Goal: Task Accomplishment & Management: Manage account settings

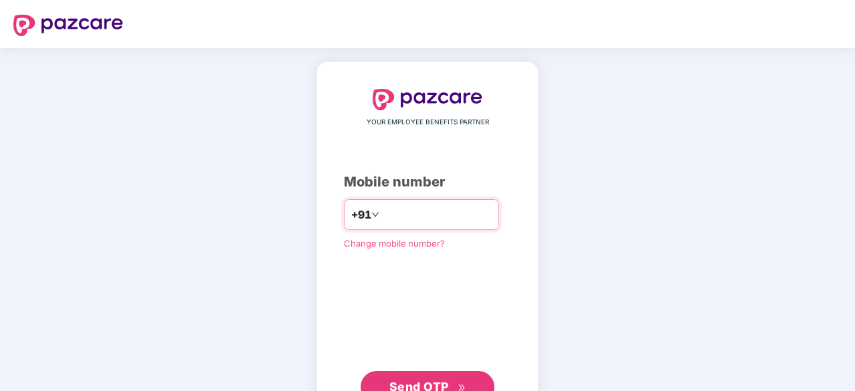
click at [411, 216] on input "number" at bounding box center [437, 214] width 110 height 21
type input "**********"
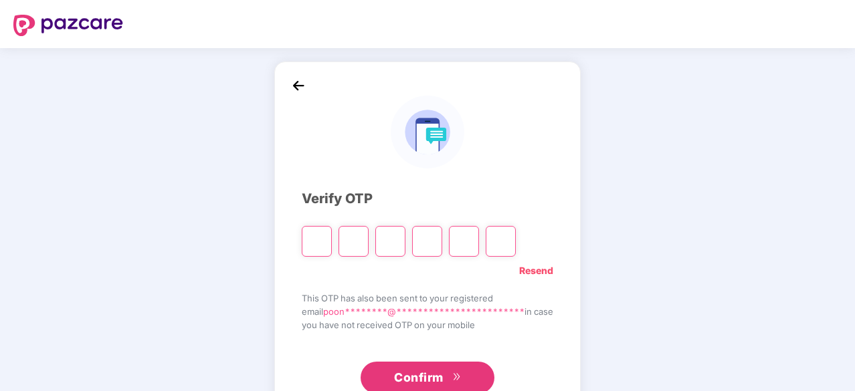
type input "*"
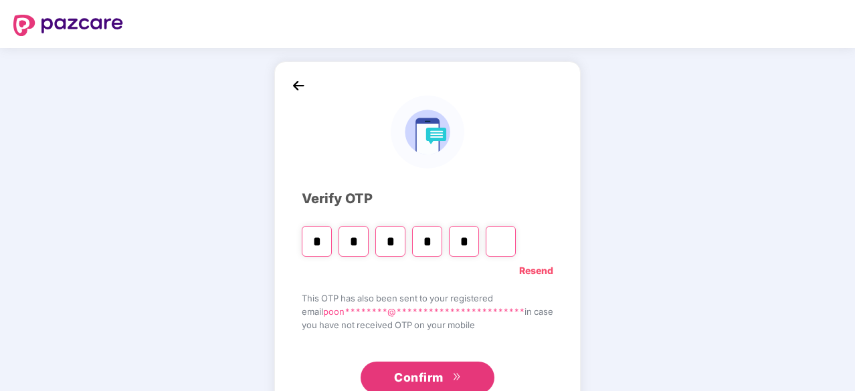
type input "*"
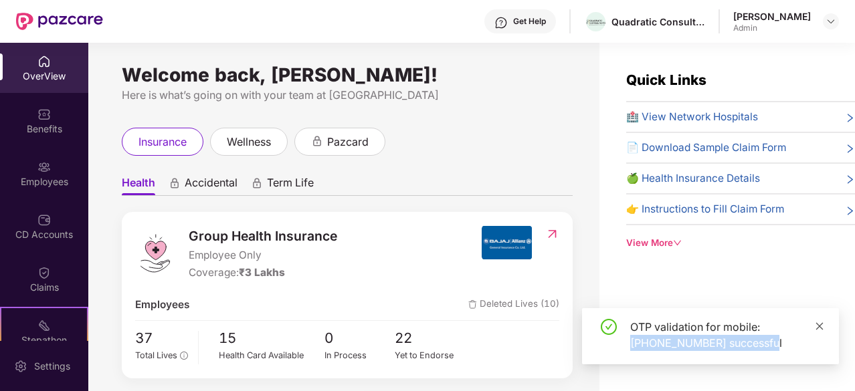
click at [820, 322] on div "OTP validation for mobile: +917378515266 successful" at bounding box center [710, 336] width 257 height 56
click at [820, 322] on icon "close" at bounding box center [819, 326] width 9 height 9
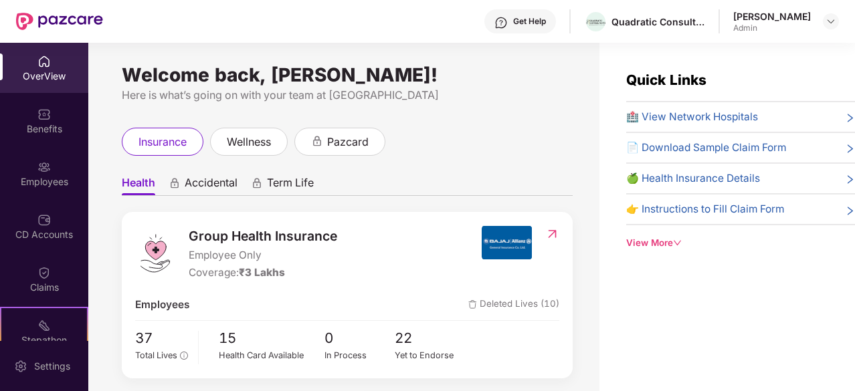
click at [250, 256] on span "Employee Only" at bounding box center [263, 256] width 149 height 16
drag, startPoint x: 250, startPoint y: 256, endPoint x: 236, endPoint y: 228, distance: 31.7
click at [236, 228] on div "Group Health Insurance Employee Only Coverage: ₹3 Lakhs" at bounding box center [263, 254] width 149 height 56
click at [236, 228] on span "Group Health Insurance" at bounding box center [263, 236] width 149 height 20
click at [46, 316] on div "Stepathon New Challenge" at bounding box center [44, 332] width 88 height 50
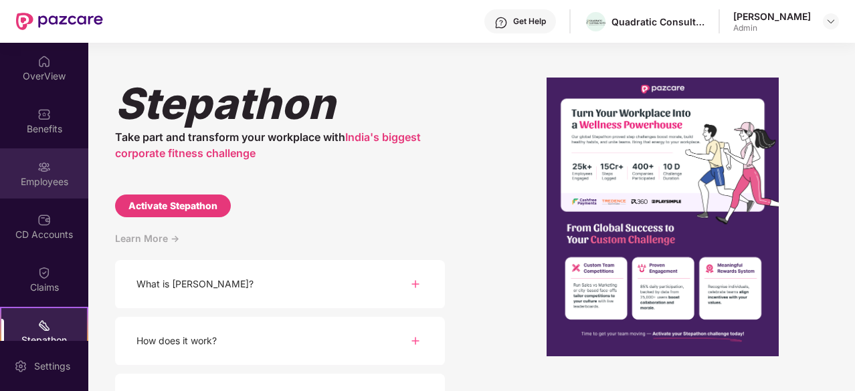
click at [48, 181] on div "Employees" at bounding box center [44, 181] width 88 height 13
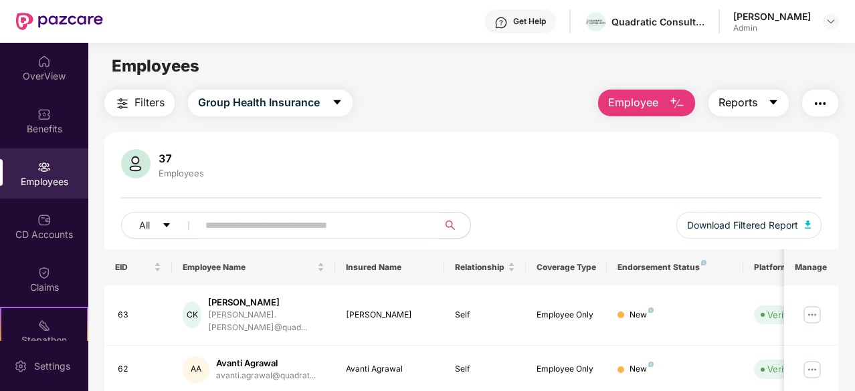
click at [750, 93] on button "Reports" at bounding box center [749, 103] width 80 height 27
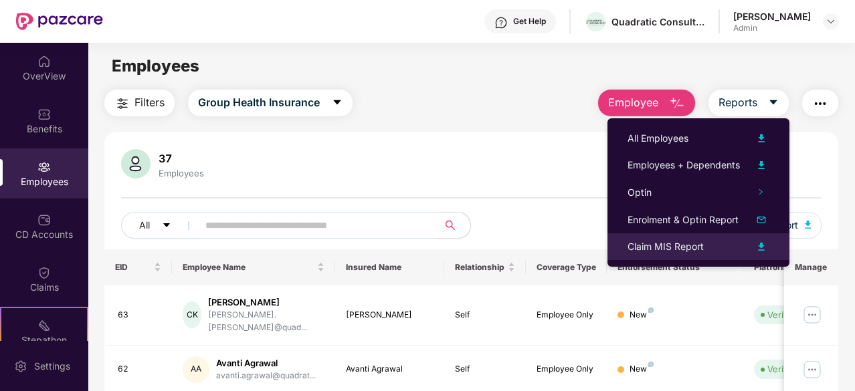
click at [666, 248] on div "Claim MIS Report" at bounding box center [666, 247] width 76 height 15
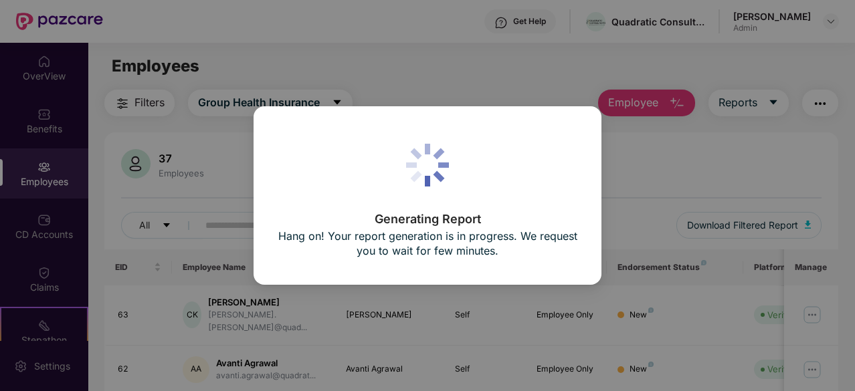
click at [692, 193] on div "Generating Report Hang on! Your report generation is in progress. We request yo…" at bounding box center [427, 195] width 855 height 391
click at [487, 56] on div "Generating Report Hang on! Your report generation is in progress. We request yo…" at bounding box center [427, 195] width 855 height 391
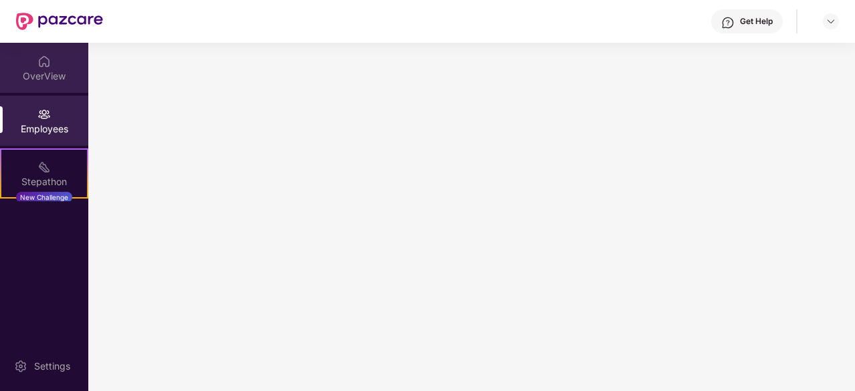
click at [39, 74] on div "OverView" at bounding box center [44, 76] width 88 height 13
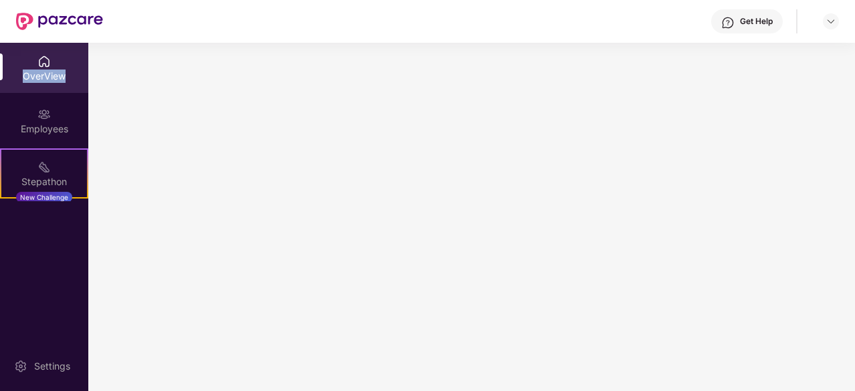
click at [39, 74] on div "OverView" at bounding box center [44, 76] width 88 height 13
click at [241, 195] on main at bounding box center [471, 217] width 767 height 349
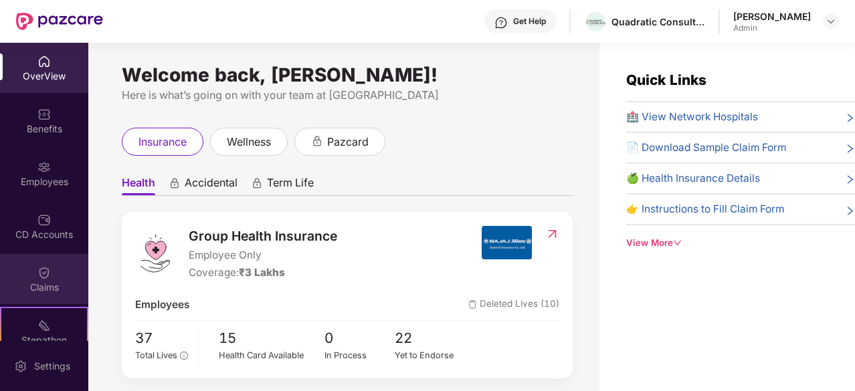
click at [40, 283] on div "Claims" at bounding box center [44, 287] width 88 height 13
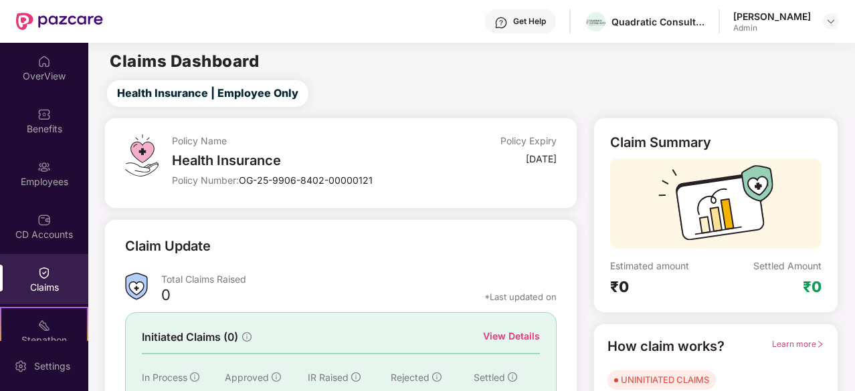
click at [316, 188] on div "Policy Name Health Insurance Policy Number: OG-25-9906-8402-00000121" at bounding box center [300, 163] width 257 height 58
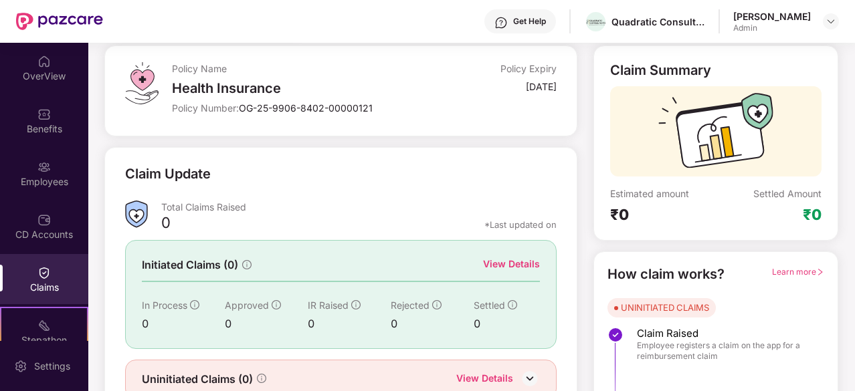
scroll to position [131, 0]
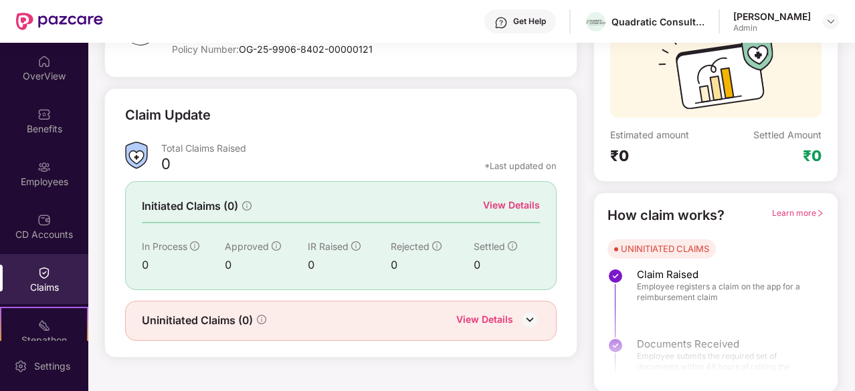
click at [519, 312] on div "View Details" at bounding box center [498, 320] width 84 height 17
click at [526, 315] on img at bounding box center [530, 320] width 20 height 20
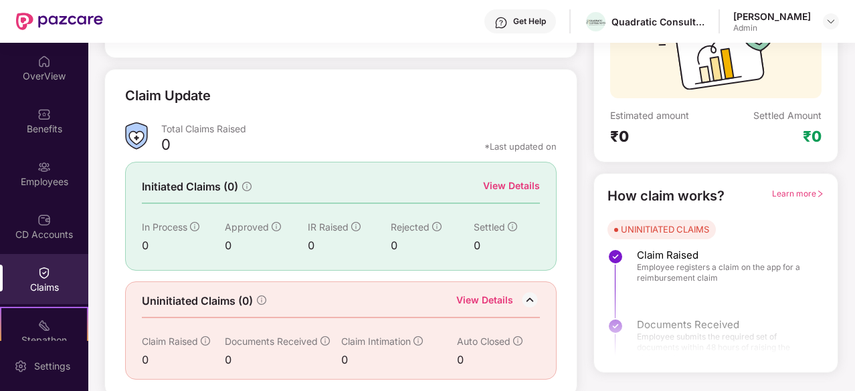
scroll to position [153, 0]
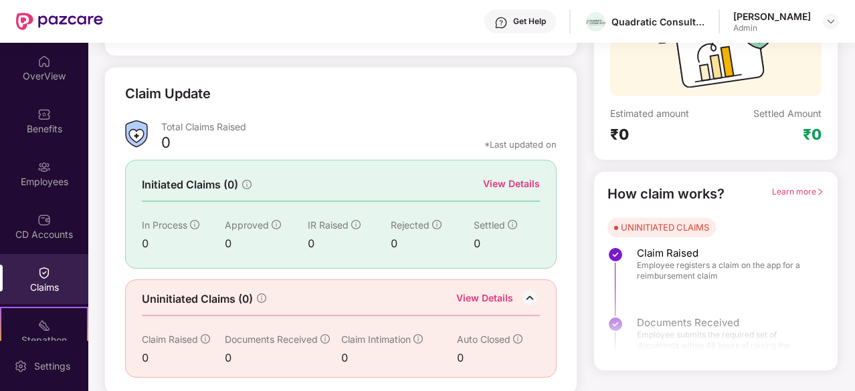
click at [501, 177] on div "View Details" at bounding box center [511, 184] width 57 height 15
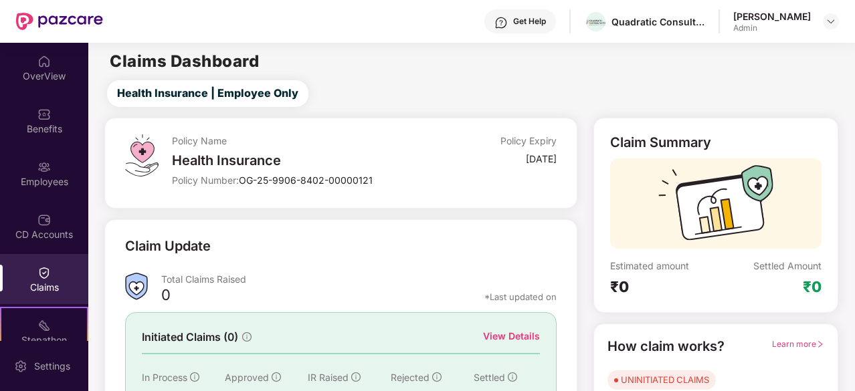
click at [526, 163] on div "30 Sept 2025" at bounding box center [541, 159] width 31 height 13
click at [802, 29] on div "Admin" at bounding box center [772, 28] width 78 height 11
click at [833, 16] on img at bounding box center [831, 21] width 11 height 11
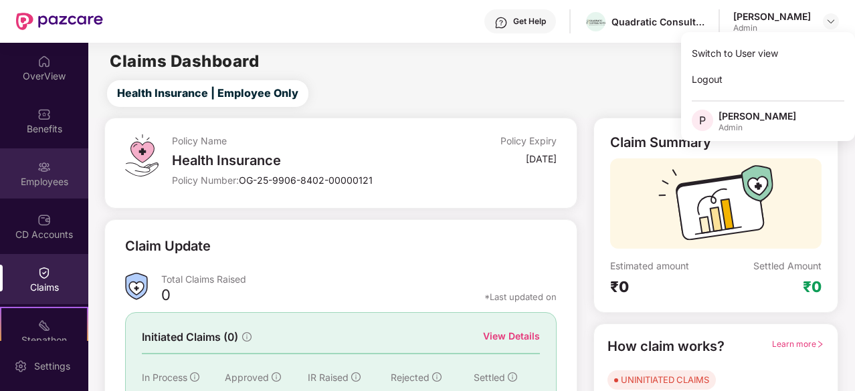
click at [43, 179] on div "Employees" at bounding box center [44, 181] width 88 height 13
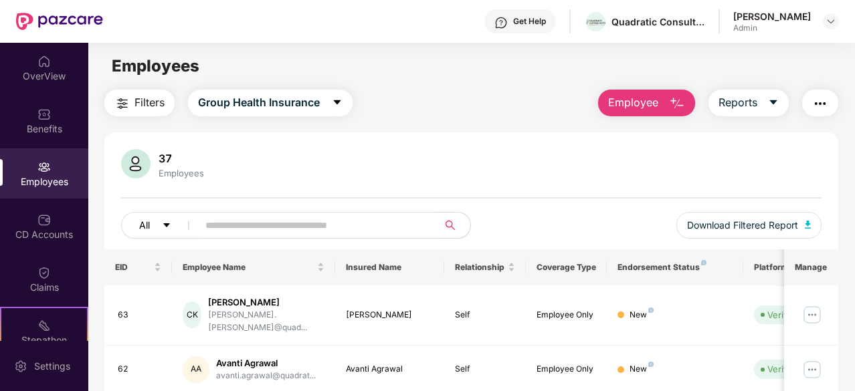
click at [153, 224] on button "All" at bounding box center [162, 225] width 82 height 27
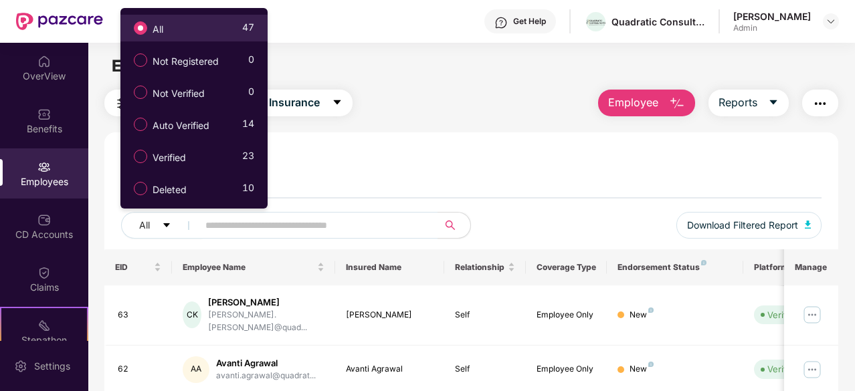
click at [170, 30] on label "All" at bounding box center [151, 28] width 48 height 23
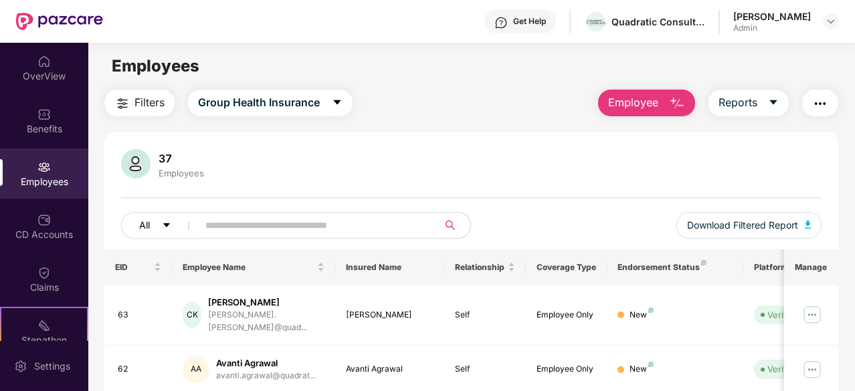
click at [149, 223] on span "All" at bounding box center [144, 225] width 11 height 15
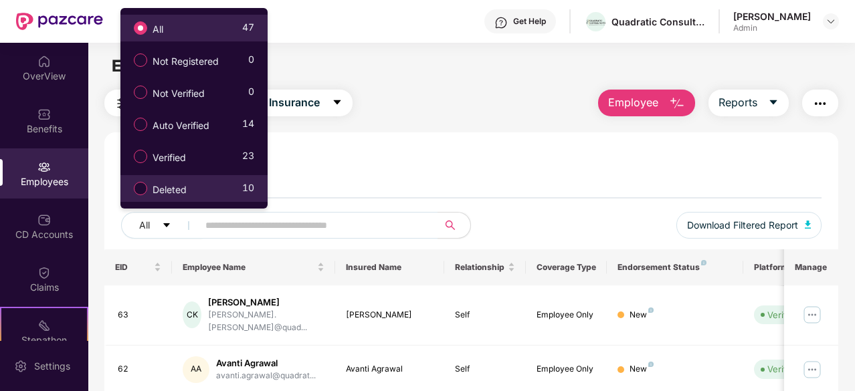
click at [189, 186] on span "Deleted" at bounding box center [169, 190] width 45 height 15
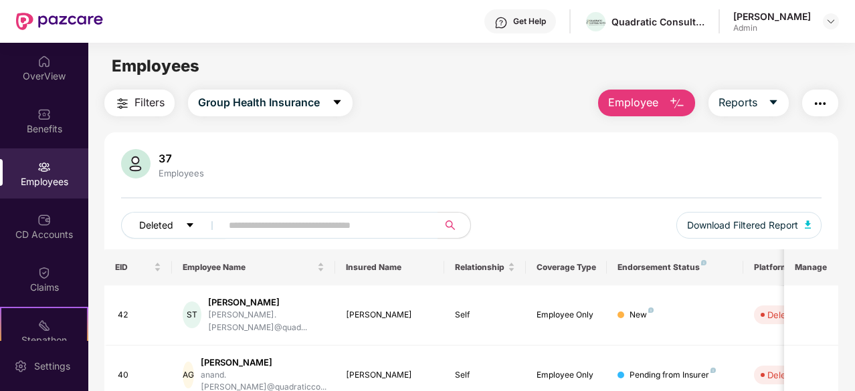
click at [151, 224] on span "Deleted" at bounding box center [156, 225] width 34 height 15
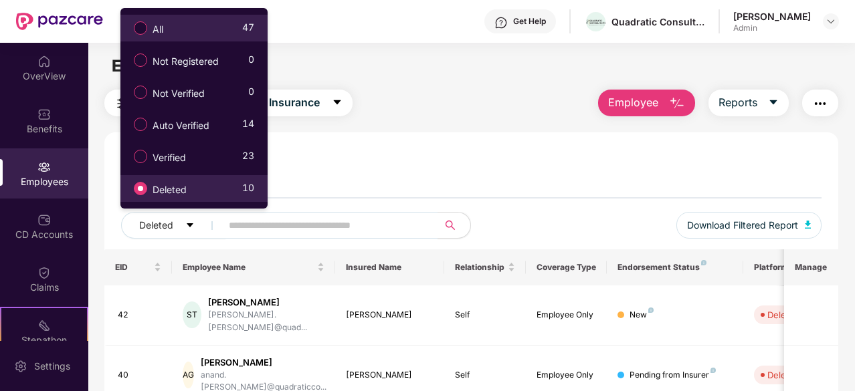
click at [253, 22] on span "47" at bounding box center [248, 29] width 12 height 19
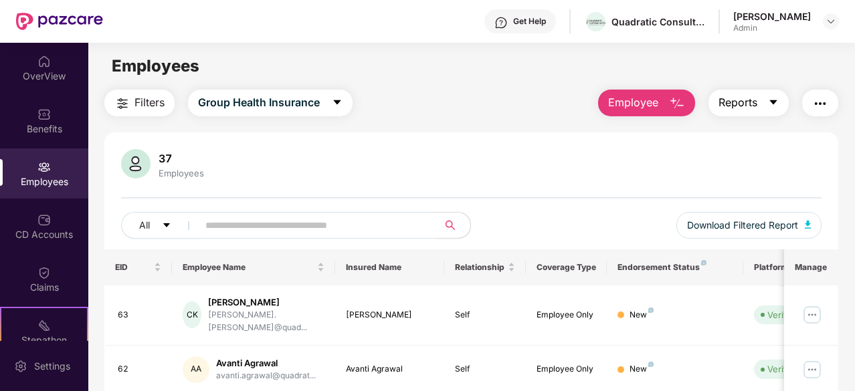
click at [738, 104] on span "Reports" at bounding box center [738, 102] width 39 height 17
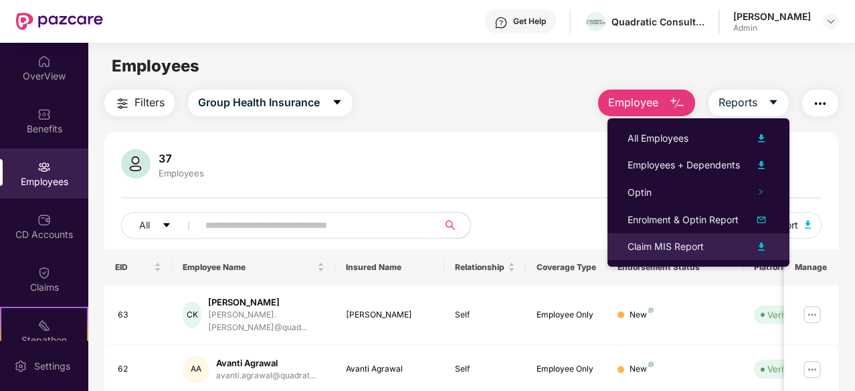
click at [656, 250] on div "Claim MIS Report" at bounding box center [666, 247] width 76 height 15
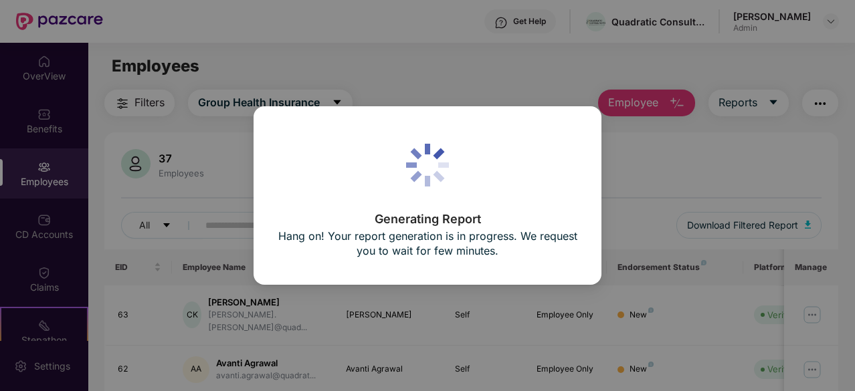
click at [458, 248] on p "Hang on! Your report generation is in progress. We request you to wait for few …" at bounding box center [427, 243] width 301 height 29
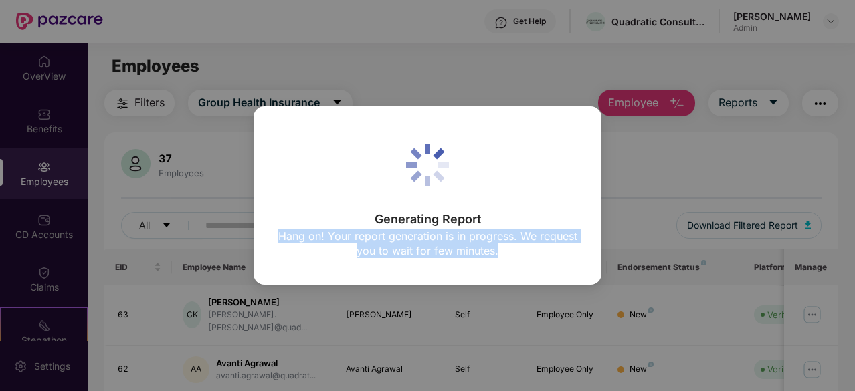
drag, startPoint x: 458, startPoint y: 248, endPoint x: 460, endPoint y: 228, distance: 20.2
click at [460, 229] on p "Hang on! Your report generation is in progress. We request you to wait for few …" at bounding box center [427, 243] width 301 height 29
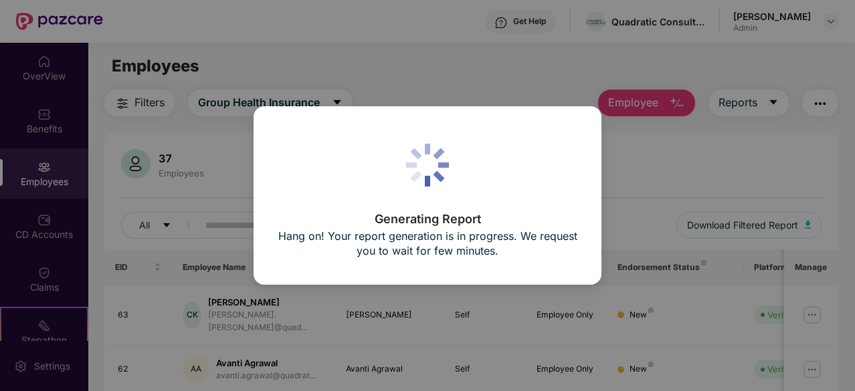
click at [430, 231] on p "Hang on! Your report generation is in progress. We request you to wait for few …" at bounding box center [427, 243] width 301 height 29
drag, startPoint x: 430, startPoint y: 231, endPoint x: 444, endPoint y: 244, distance: 19.4
click at [444, 244] on p "Hang on! Your report generation is in progress. We request you to wait for few …" at bounding box center [427, 243] width 301 height 29
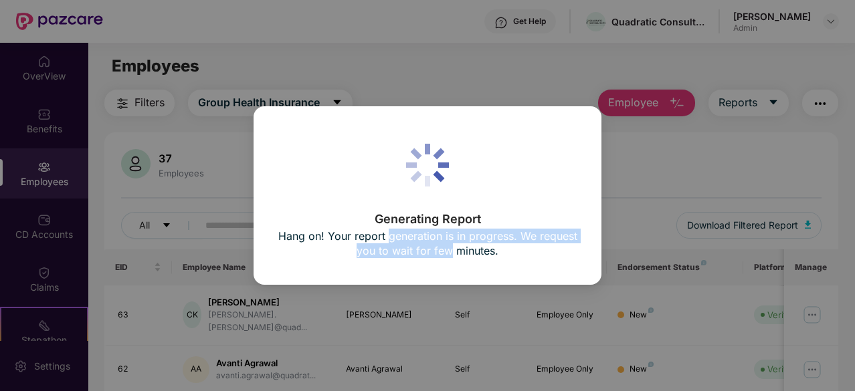
click at [444, 244] on p "Hang on! Your report generation is in progress. We request you to wait for few …" at bounding box center [427, 243] width 301 height 29
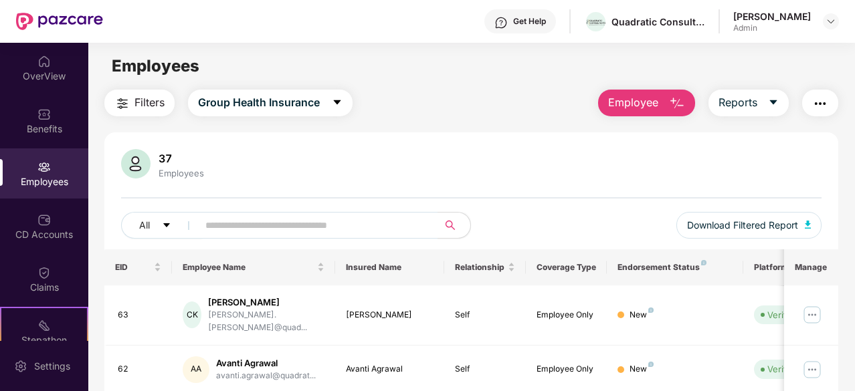
click at [826, 102] on img "button" at bounding box center [820, 104] width 16 height 16
click at [823, 98] on img "button" at bounding box center [820, 104] width 16 height 16
click at [757, 106] on span "Reports" at bounding box center [738, 102] width 39 height 17
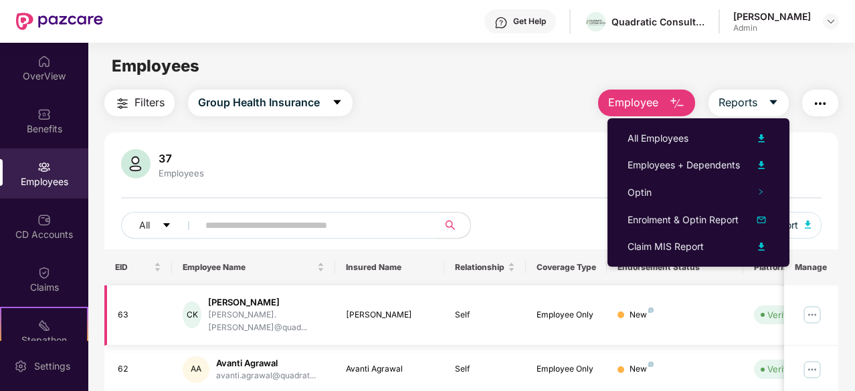
click at [390, 309] on div "[PERSON_NAME]" at bounding box center [390, 315] width 88 height 13
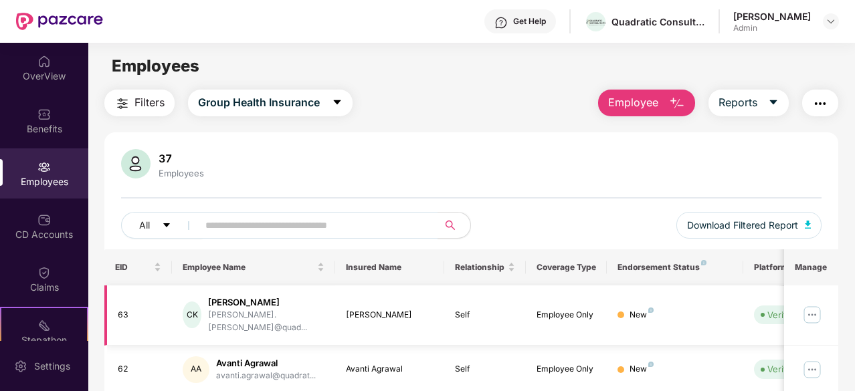
click at [390, 309] on div "[PERSON_NAME]" at bounding box center [390, 315] width 88 height 13
click at [354, 309] on div "[PERSON_NAME]" at bounding box center [390, 315] width 88 height 13
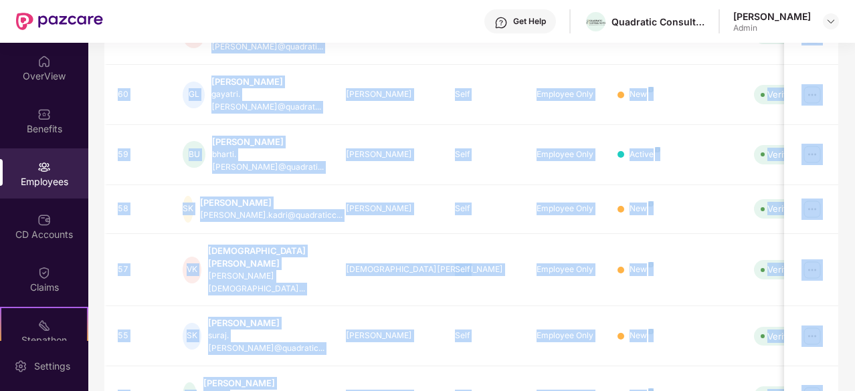
scroll to position [428, 0]
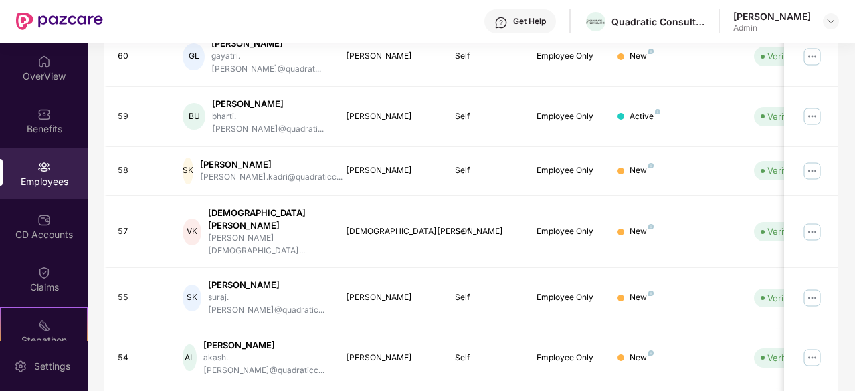
drag, startPoint x: 354, startPoint y: 309, endPoint x: 485, endPoint y: 365, distance: 142.7
click at [485, 365] on div "EID Employee Name Insured Name Relationship Coverage Type Endorsement Status Pl…" at bounding box center [471, 159] width 734 height 675
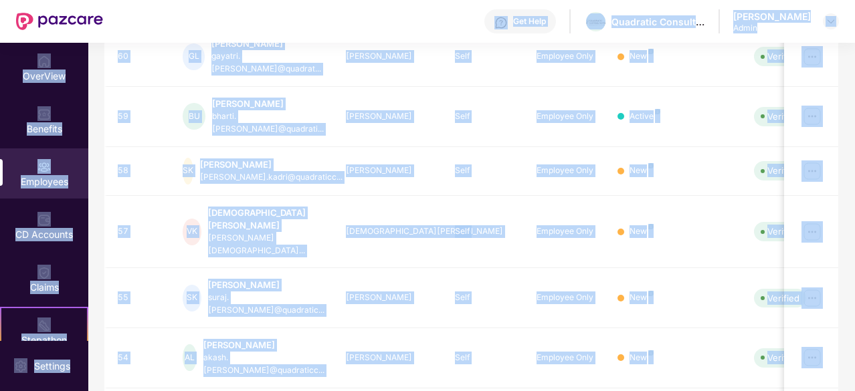
scroll to position [0, 0]
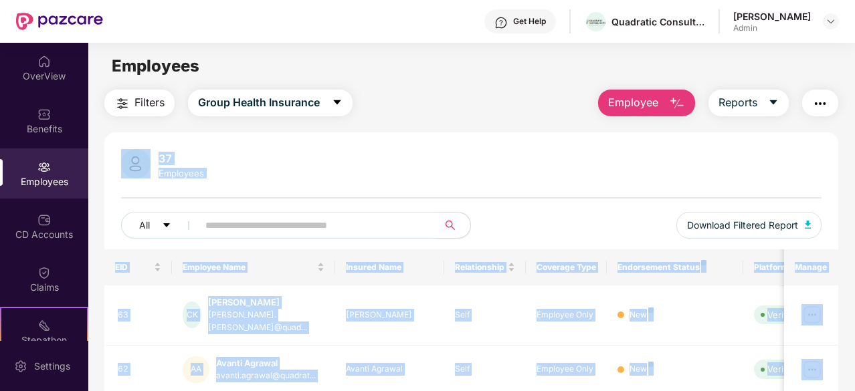
drag, startPoint x: 480, startPoint y: 334, endPoint x: 401, endPoint y: 109, distance: 238.3
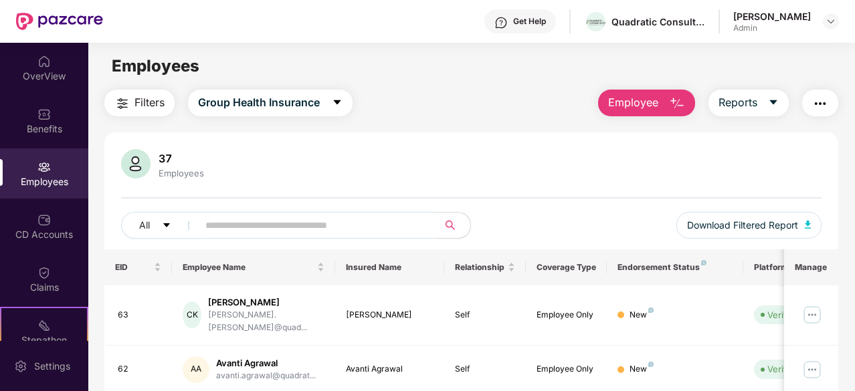
click at [401, 109] on div "Filters Group Health Insurance Employee Reports" at bounding box center [471, 103] width 734 height 27
click at [758, 112] on button "Reports" at bounding box center [749, 103] width 80 height 27
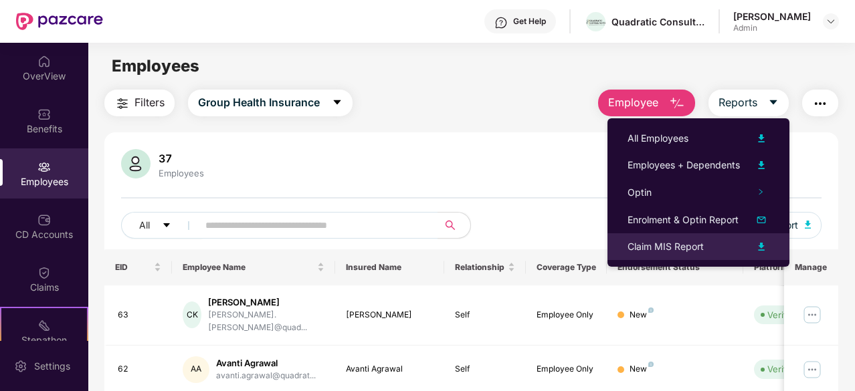
click at [670, 250] on div "Claim MIS Report" at bounding box center [666, 247] width 76 height 15
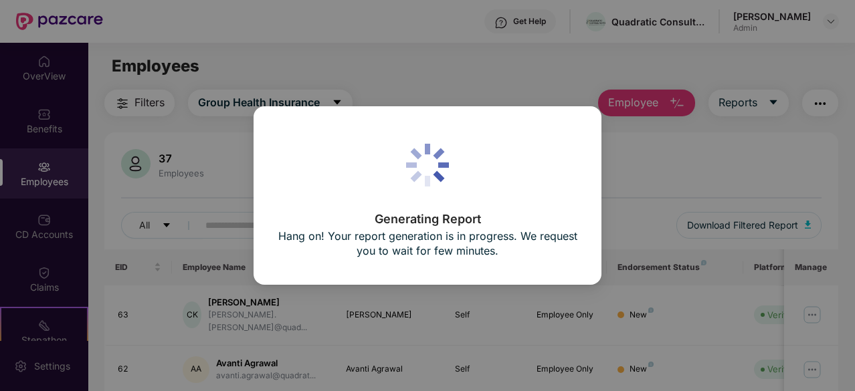
click at [496, 263] on div "Generating Report Hang on! Your report generation is in progress. We request yo…" at bounding box center [428, 195] width 348 height 178
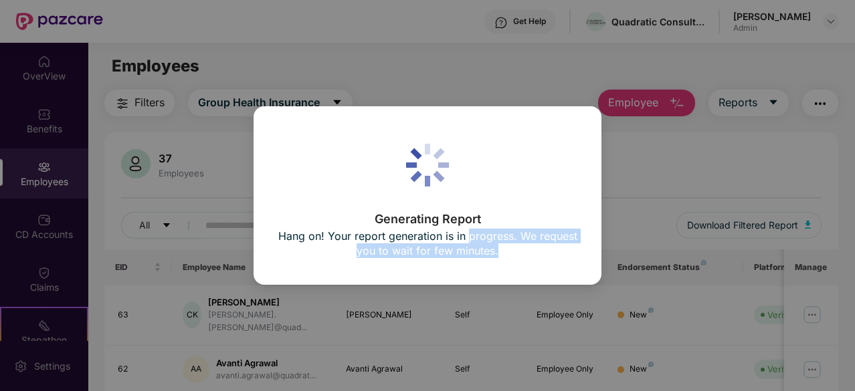
drag, startPoint x: 496, startPoint y: 263, endPoint x: 482, endPoint y: 236, distance: 30.2
click at [482, 236] on div "Generating Report Hang on! Your report generation is in progress. We request yo…" at bounding box center [428, 195] width 348 height 178
click at [482, 236] on p "Hang on! Your report generation is in progress. We request you to wait for few …" at bounding box center [427, 243] width 301 height 29
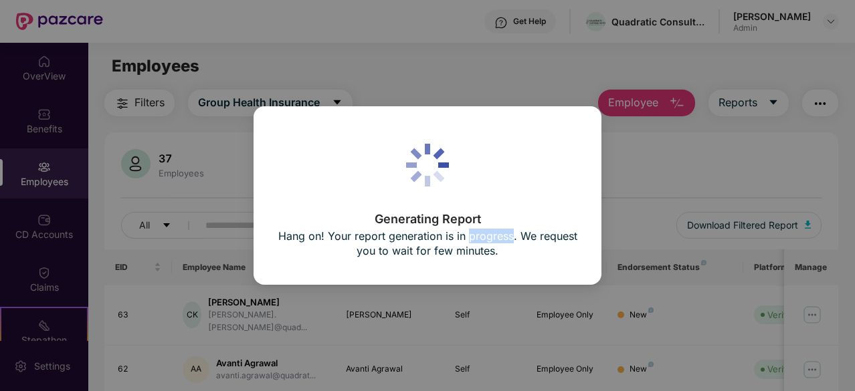
click at [482, 236] on p "Hang on! Your report generation is in progress. We request you to wait for few …" at bounding box center [427, 243] width 301 height 29
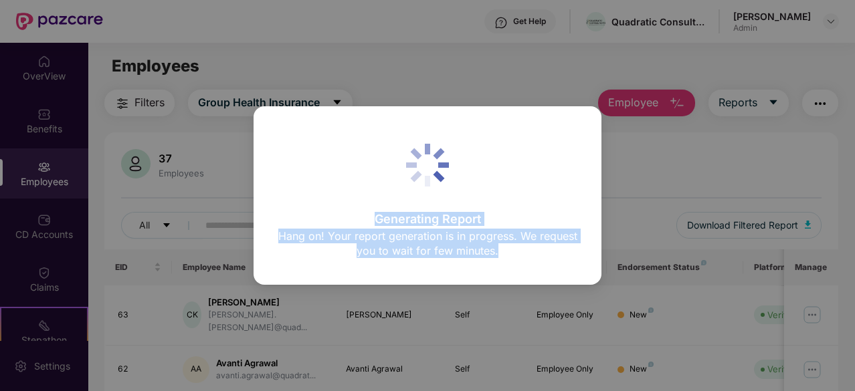
drag, startPoint x: 482, startPoint y: 236, endPoint x: 466, endPoint y: 211, distance: 29.1
click at [466, 213] on div "Generating Report Hang on! Your report generation is in progress. We request yo…" at bounding box center [427, 237] width 301 height 48
click at [466, 213] on p "Generating Report" at bounding box center [427, 219] width 301 height 12
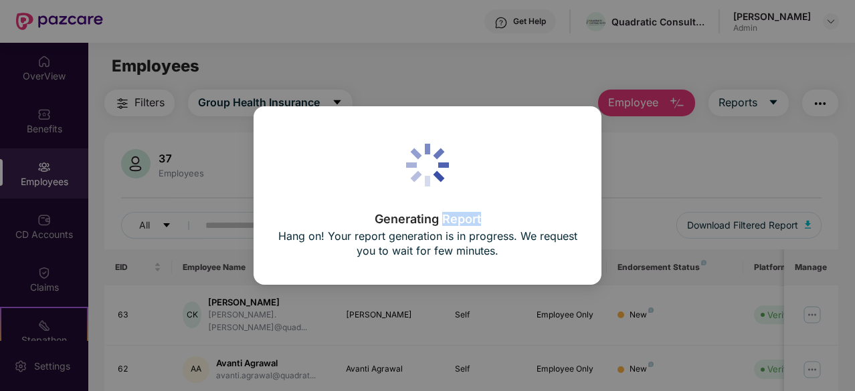
click at [466, 213] on p "Generating Report" at bounding box center [427, 219] width 301 height 12
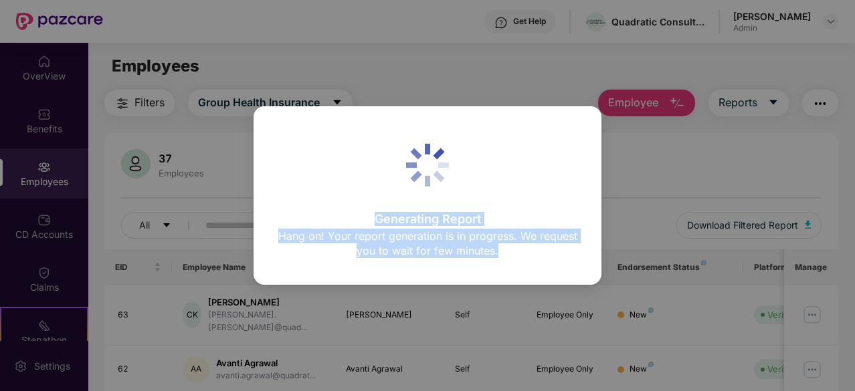
drag, startPoint x: 466, startPoint y: 211, endPoint x: 497, endPoint y: 258, distance: 55.5
click at [497, 258] on div "Generating Report Hang on! Your report generation is in progress. We request yo…" at bounding box center [427, 237] width 301 height 48
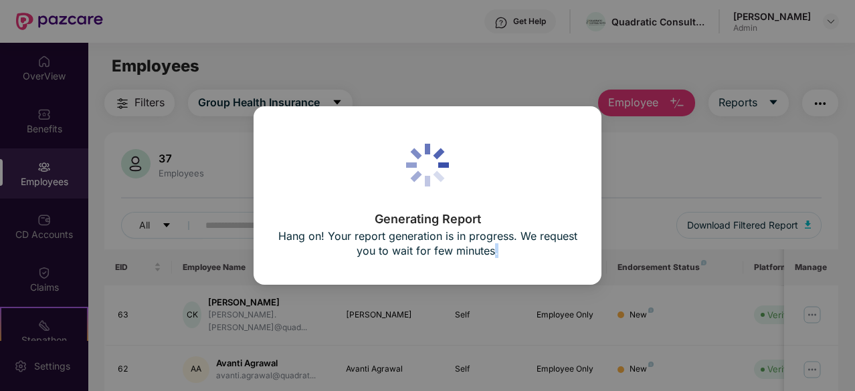
click at [497, 258] on div "Generating Report Hang on! Your report generation is in progress. We request yo…" at bounding box center [427, 237] width 301 height 48
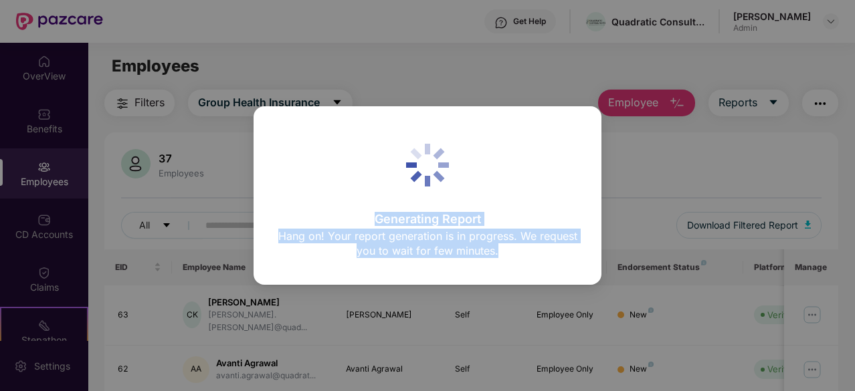
drag, startPoint x: 497, startPoint y: 258, endPoint x: 438, endPoint y: 231, distance: 65.3
click at [438, 231] on div "Generating Report Hang on! Your report generation is in progress. We request yo…" at bounding box center [427, 237] width 301 height 48
click at [438, 231] on p "Hang on! Your report generation is in progress. We request you to wait for few …" at bounding box center [427, 243] width 301 height 29
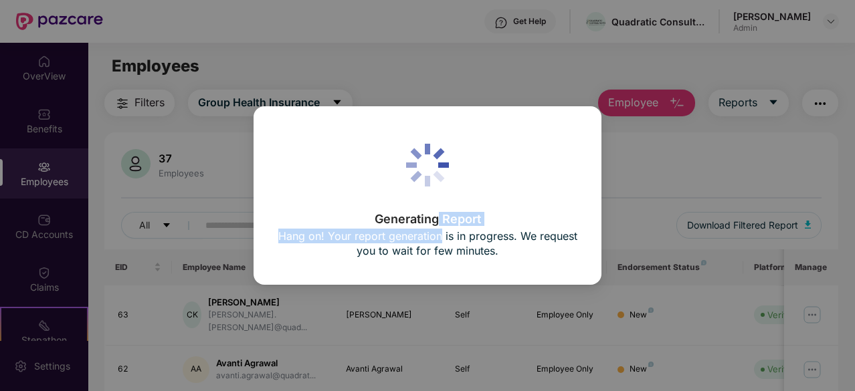
drag, startPoint x: 438, startPoint y: 231, endPoint x: 438, endPoint y: 219, distance: 12.0
click at [438, 219] on div "Generating Report Hang on! Your report generation is in progress. We request yo…" at bounding box center [427, 237] width 301 height 48
click at [438, 219] on p "Generating Report" at bounding box center [427, 219] width 301 height 12
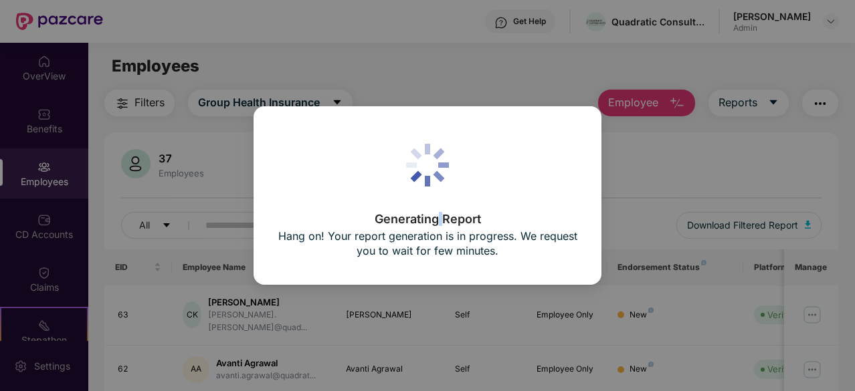
click at [438, 219] on p "Generating Report" at bounding box center [427, 219] width 301 height 12
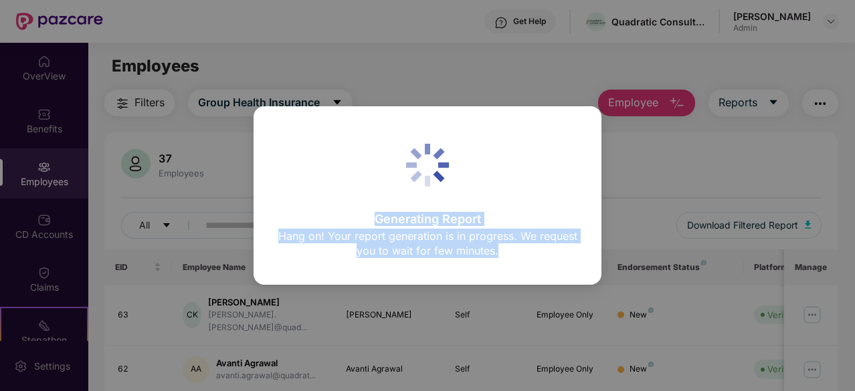
drag, startPoint x: 438, startPoint y: 219, endPoint x: 467, endPoint y: 252, distance: 44.6
click at [467, 252] on div "Generating Report Hang on! Your report generation is in progress. We request yo…" at bounding box center [427, 237] width 301 height 48
click at [467, 252] on p "Hang on! Your report generation is in progress. We request you to wait for few …" at bounding box center [427, 243] width 301 height 29
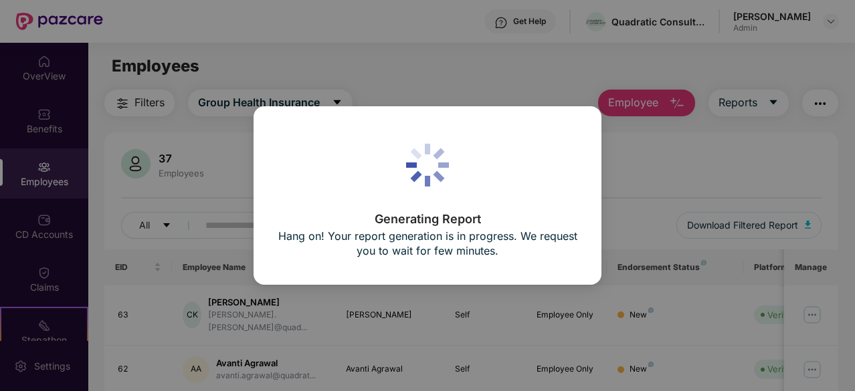
click at [403, 240] on p "Hang on! Your report generation is in progress. We request you to wait for few …" at bounding box center [427, 243] width 301 height 29
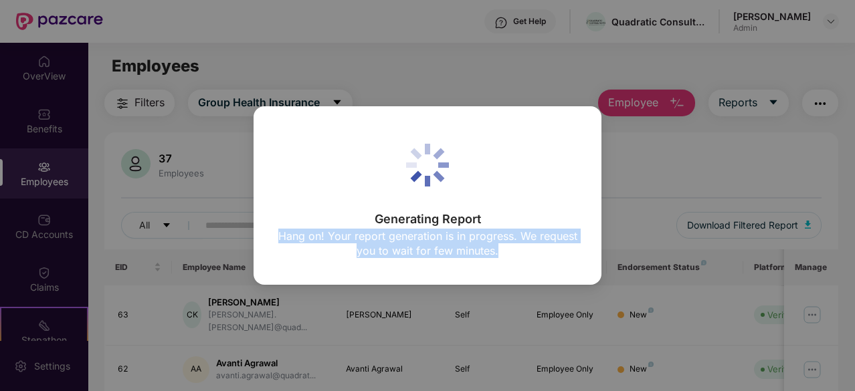
drag, startPoint x: 403, startPoint y: 240, endPoint x: 409, endPoint y: 253, distance: 14.1
click at [409, 253] on p "Hang on! Your report generation is in progress. We request you to wait for few …" at bounding box center [427, 243] width 301 height 29
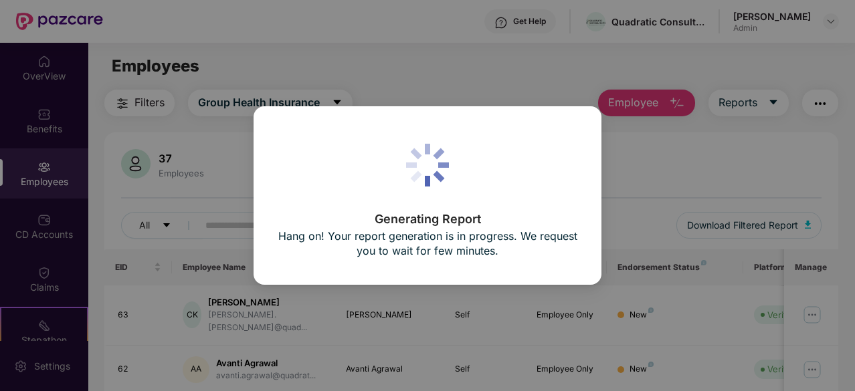
click at [423, 176] on icon at bounding box center [427, 165] width 43 height 43
drag, startPoint x: 423, startPoint y: 176, endPoint x: 422, endPoint y: 213, distance: 36.8
click at [422, 213] on div "Generating Report Hang on! Your report generation is in progress. We request yo…" at bounding box center [427, 195] width 301 height 131
click at [422, 215] on p "Generating Report" at bounding box center [427, 219] width 301 height 12
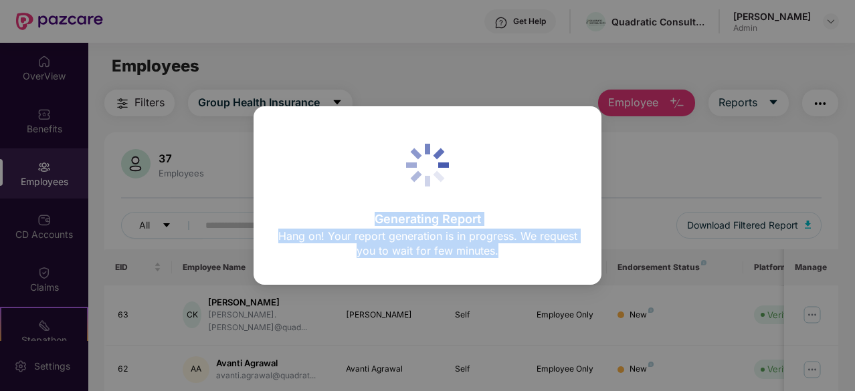
drag, startPoint x: 422, startPoint y: 215, endPoint x: 440, endPoint y: 243, distance: 32.8
click at [440, 243] on div "Generating Report Hang on! Your report generation is in progress. We request yo…" at bounding box center [427, 237] width 301 height 48
click at [440, 243] on p "Hang on! Your report generation is in progress. We request you to wait for few …" at bounding box center [427, 243] width 301 height 29
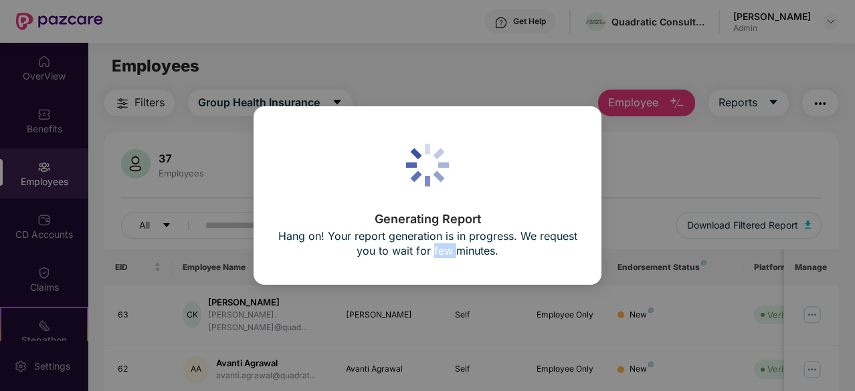
click at [440, 243] on p "Hang on! Your report generation is in progress. We request you to wait for few …" at bounding box center [427, 243] width 301 height 29
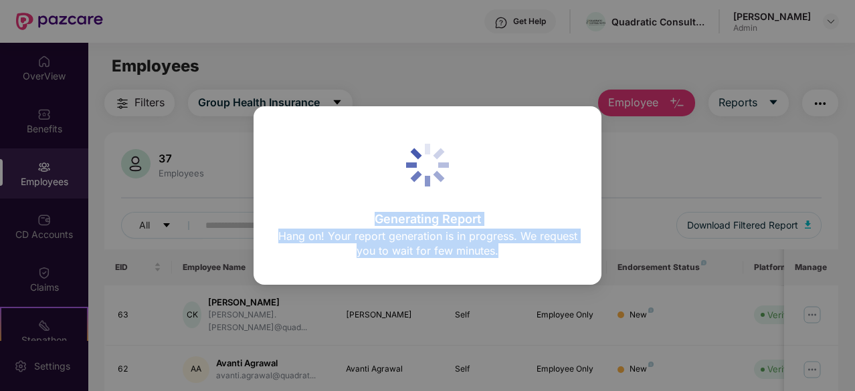
drag, startPoint x: 440, startPoint y: 243, endPoint x: 430, endPoint y: 220, distance: 24.6
click at [430, 220] on div "Generating Report Hang on! Your report generation is in progress. We request yo…" at bounding box center [427, 237] width 301 height 48
click at [430, 220] on p "Generating Report" at bounding box center [427, 219] width 301 height 12
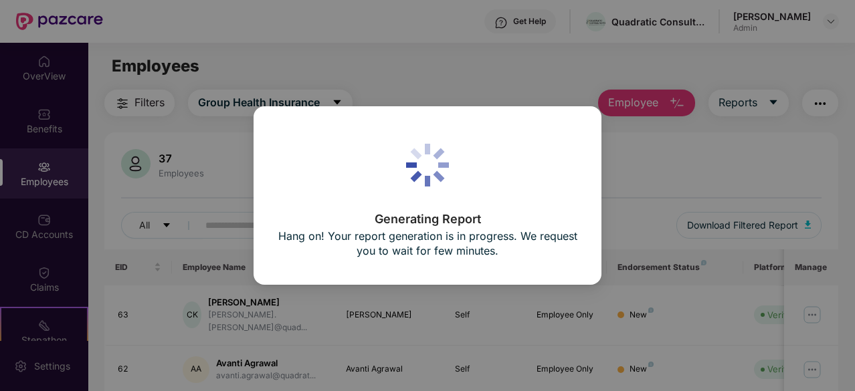
click at [187, 176] on div "Generating Report Hang on! Your report generation is in progress. We request yo…" at bounding box center [427, 195] width 855 height 391
click at [138, 72] on div "Generating Report Hang on! Your report generation is in progress. We request yo…" at bounding box center [427, 195] width 855 height 391
drag, startPoint x: 138, startPoint y: 72, endPoint x: 148, endPoint y: 58, distance: 17.3
click at [148, 58] on div "Generating Report Hang on! Your report generation is in progress. We request yo…" at bounding box center [427, 195] width 855 height 391
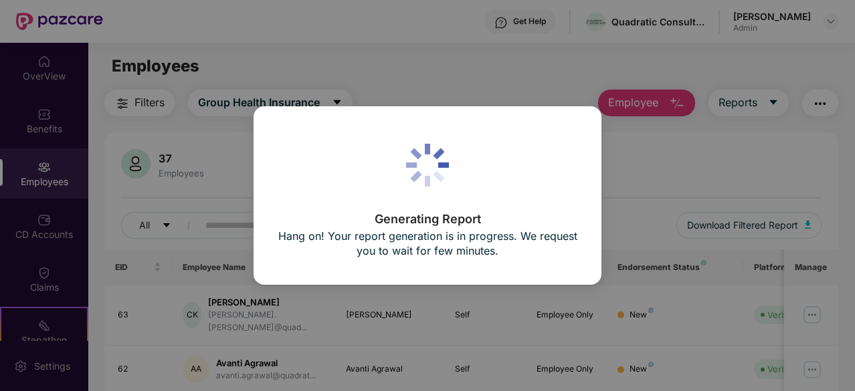
click at [432, 229] on p "Hang on! Your report generation is in progress. We request you to wait for few …" at bounding box center [427, 243] width 301 height 29
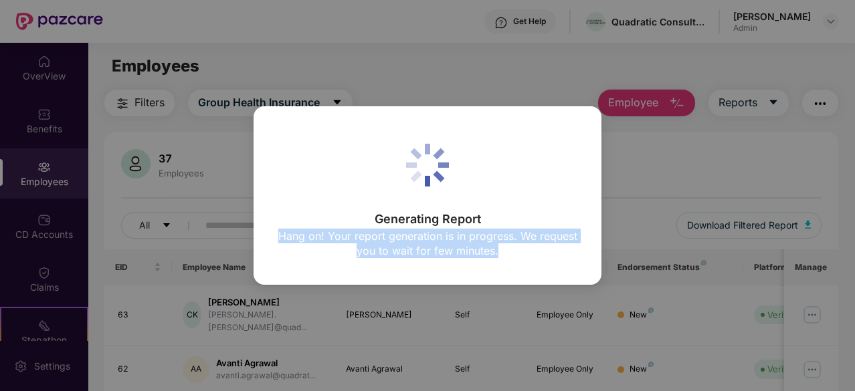
drag, startPoint x: 432, startPoint y: 229, endPoint x: 447, endPoint y: 266, distance: 40.5
click at [447, 266] on div "Generating Report Hang on! Your report generation is in progress. We request yo…" at bounding box center [428, 195] width 348 height 178
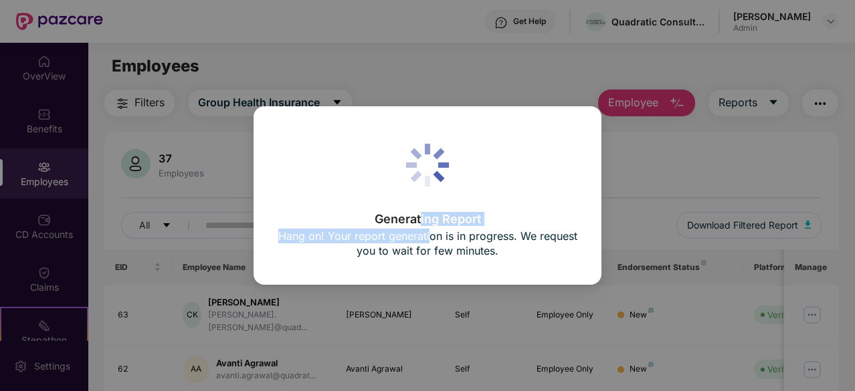
drag, startPoint x: 422, startPoint y: 205, endPoint x: 429, endPoint y: 238, distance: 33.6
click at [429, 238] on div "Generating Report Hang on! Your report generation is in progress. We request yo…" at bounding box center [427, 195] width 301 height 131
click at [429, 238] on p "Hang on! Your report generation is in progress. We request you to wait for few …" at bounding box center [427, 243] width 301 height 29
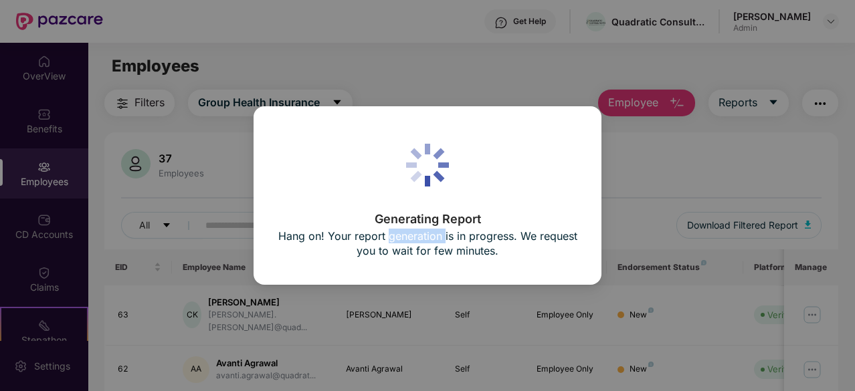
click at [429, 238] on p "Hang on! Your report generation is in progress. We request you to wait for few …" at bounding box center [427, 243] width 301 height 29
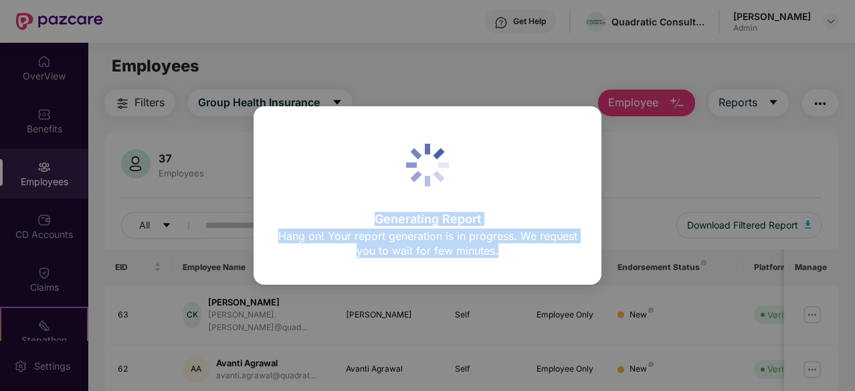
drag, startPoint x: 429, startPoint y: 238, endPoint x: 420, endPoint y: 218, distance: 21.3
click at [420, 218] on div "Generating Report Hang on! Your report generation is in progress. We request yo…" at bounding box center [427, 237] width 301 height 48
click at [420, 218] on p "Generating Report" at bounding box center [427, 219] width 301 height 12
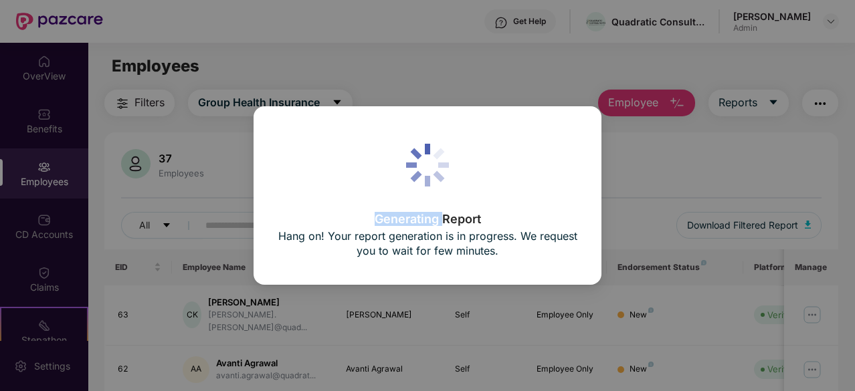
click at [420, 218] on p "Generating Report" at bounding box center [427, 219] width 301 height 12
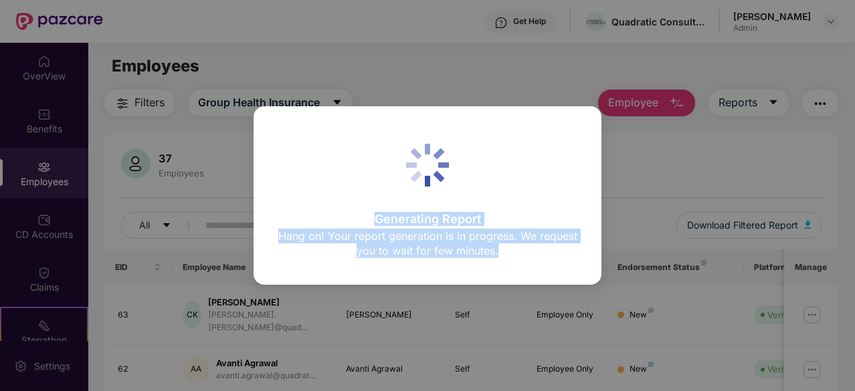
drag, startPoint x: 420, startPoint y: 218, endPoint x: 438, endPoint y: 242, distance: 29.7
click at [438, 242] on div "Generating Report Hang on! Your report generation is in progress. We request yo…" at bounding box center [427, 237] width 301 height 48
click at [438, 242] on p "Hang on! Your report generation is in progress. We request you to wait for few …" at bounding box center [427, 243] width 301 height 29
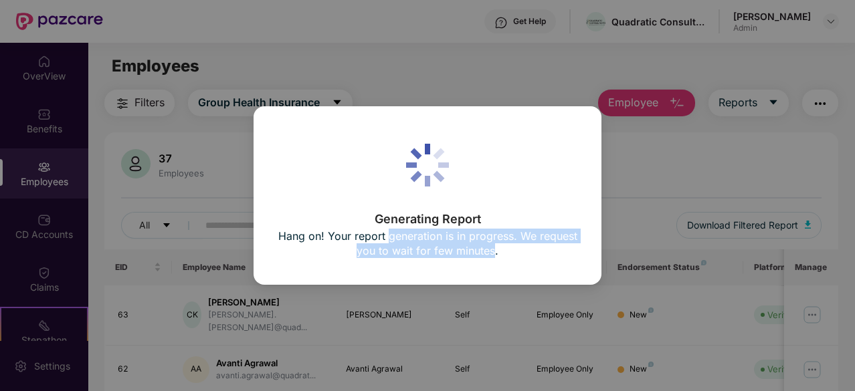
drag, startPoint x: 438, startPoint y: 242, endPoint x: 457, endPoint y: 260, distance: 26.5
click at [457, 260] on div "Generating Report Hang on! Your report generation is in progress. We request yo…" at bounding box center [427, 237] width 301 height 48
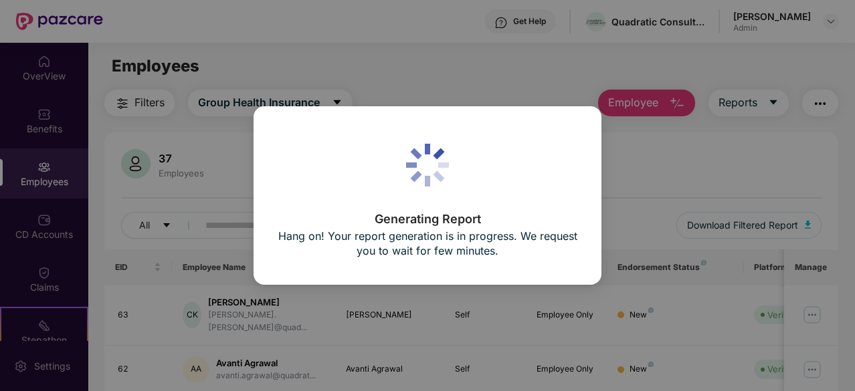
click at [423, 209] on div "Generating Report Hang on! Your report generation is in progress. We request yo…" at bounding box center [427, 195] width 301 height 131
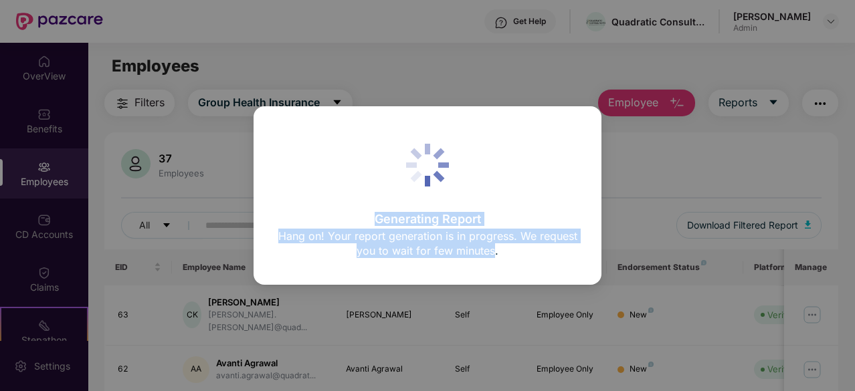
drag, startPoint x: 423, startPoint y: 209, endPoint x: 456, endPoint y: 245, distance: 49.2
click at [456, 245] on div "Generating Report Hang on! Your report generation is in progress. We request yo…" at bounding box center [427, 195] width 301 height 131
click at [456, 245] on p "Hang on! Your report generation is in progress. We request you to wait for few …" at bounding box center [427, 243] width 301 height 29
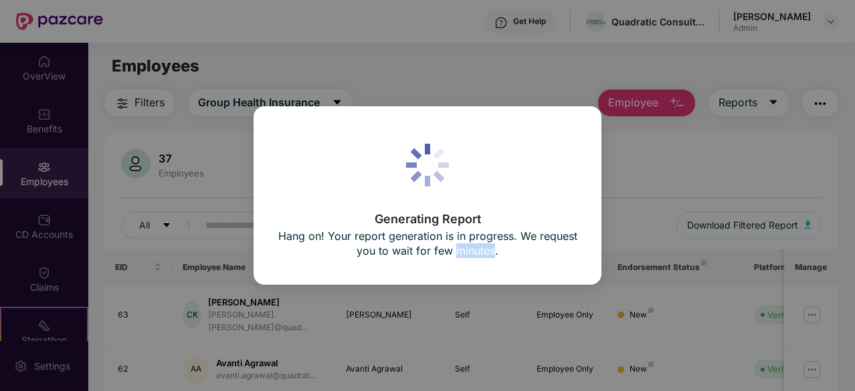
click at [456, 245] on p "Hang on! Your report generation is in progress. We request you to wait for few …" at bounding box center [427, 243] width 301 height 29
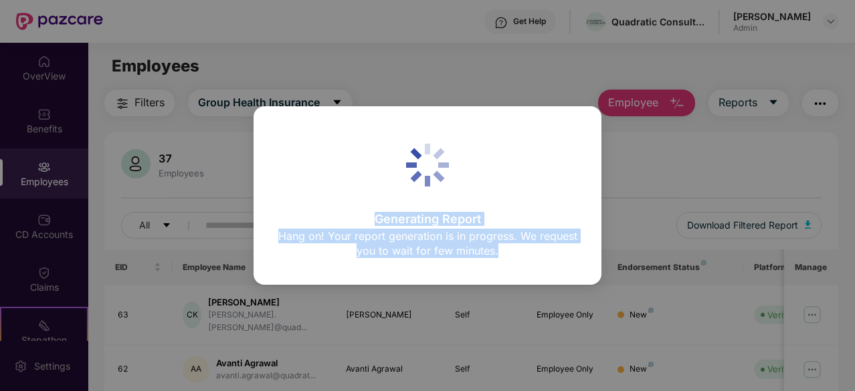
drag, startPoint x: 456, startPoint y: 245, endPoint x: 420, endPoint y: 203, distance: 55.5
click at [420, 203] on div "Generating Report Hang on! Your report generation is in progress. We request yo…" at bounding box center [427, 195] width 301 height 131
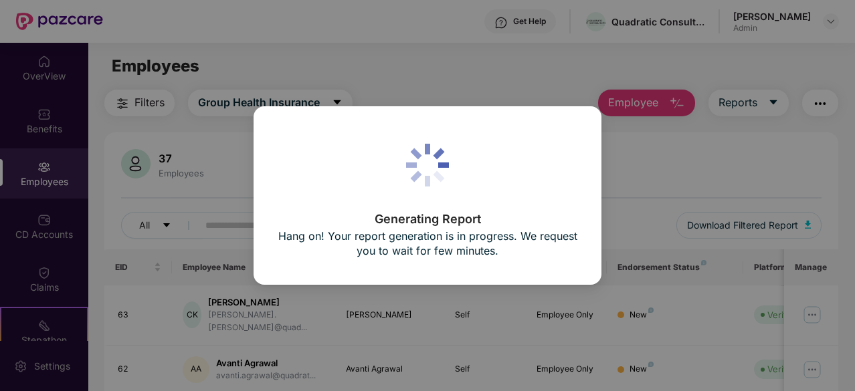
click at [397, 219] on p "Generating Report" at bounding box center [427, 219] width 301 height 12
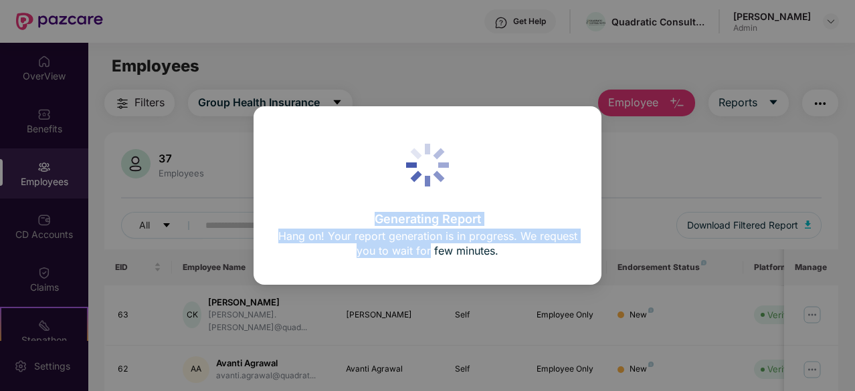
drag, startPoint x: 397, startPoint y: 219, endPoint x: 425, endPoint y: 255, distance: 45.8
click at [425, 255] on div "Generating Report Hang on! Your report generation is in progress. We request yo…" at bounding box center [427, 237] width 301 height 48
click at [425, 255] on p "Hang on! Your report generation is in progress. We request you to wait for few …" at bounding box center [427, 243] width 301 height 29
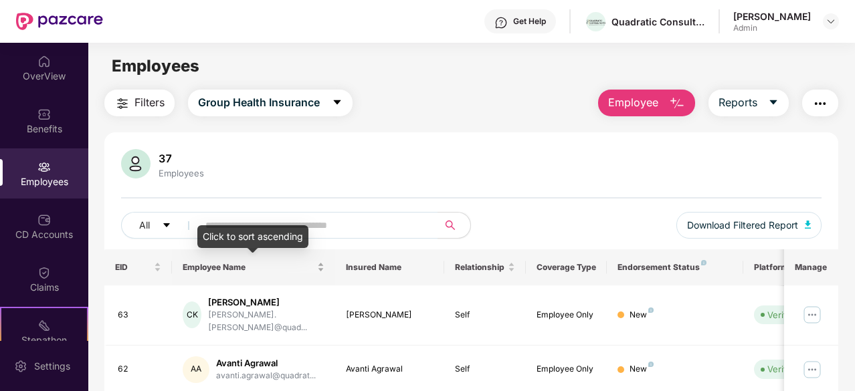
click at [210, 261] on div "Employee Name" at bounding box center [254, 267] width 142 height 13
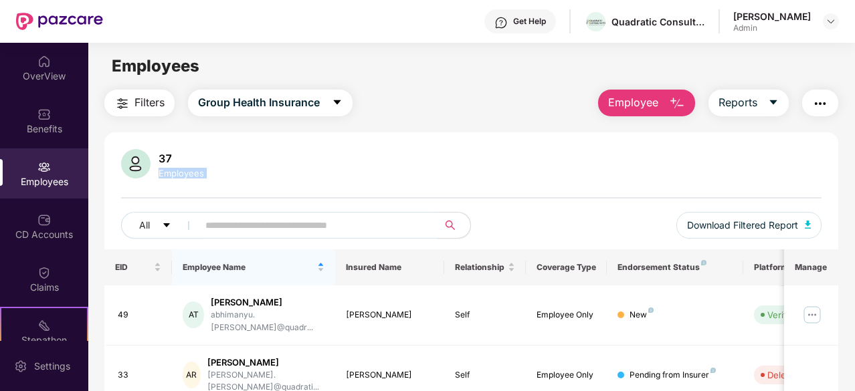
click at [274, 157] on div "37 Employees" at bounding box center [471, 165] width 701 height 32
click at [163, 160] on div "37" at bounding box center [181, 158] width 51 height 13
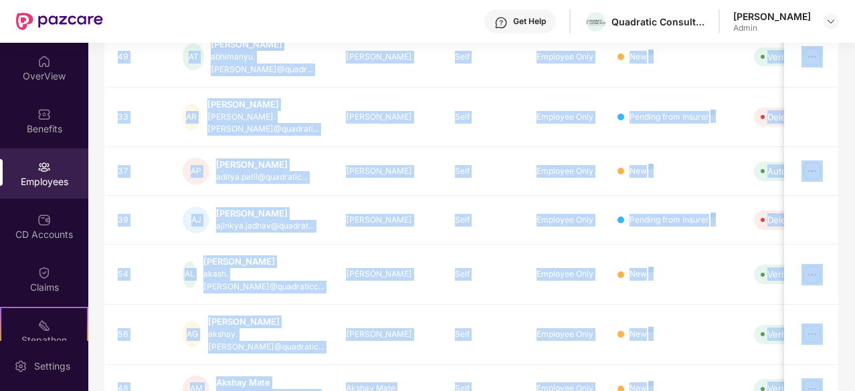
scroll to position [428, 0]
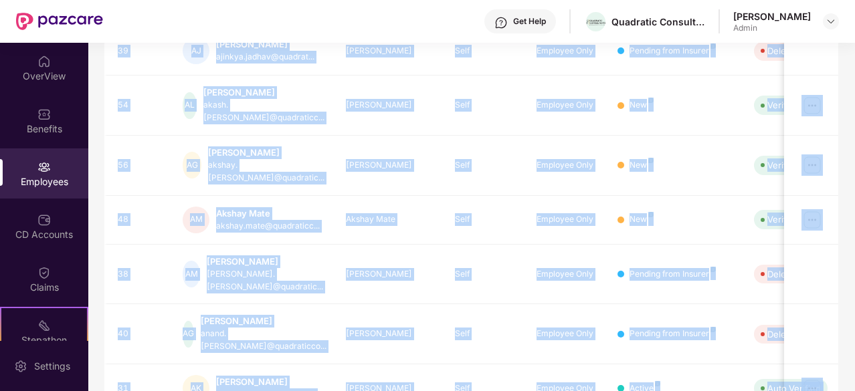
drag, startPoint x: 163, startPoint y: 160, endPoint x: 401, endPoint y: 349, distance: 303.3
click at [401, 349] on div "37 Employees All Download Filtered Report EID Employee Name Insured Name Relati…" at bounding box center [471, 83] width 734 height 757
click at [401, 349] on div "EID Employee Name Insured Name Relationship Coverage Type Endorsement Status Pl…" at bounding box center [471, 142] width 734 height 640
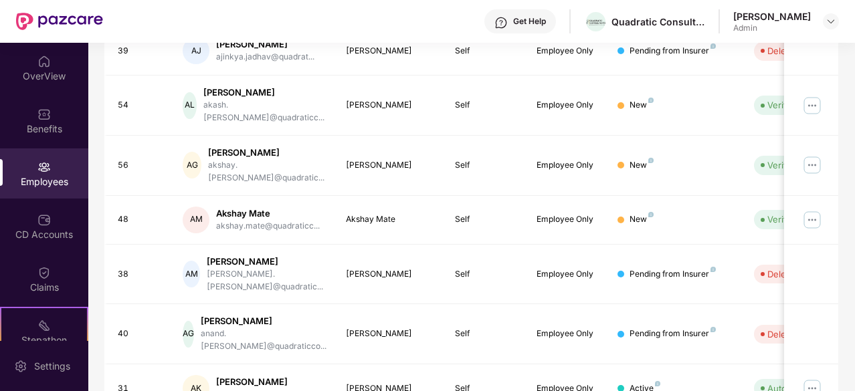
click at [680, 343] on div "EID Employee Name Insured Name Relationship Coverage Type Endorsement Status Pl…" at bounding box center [471, 142] width 734 height 640
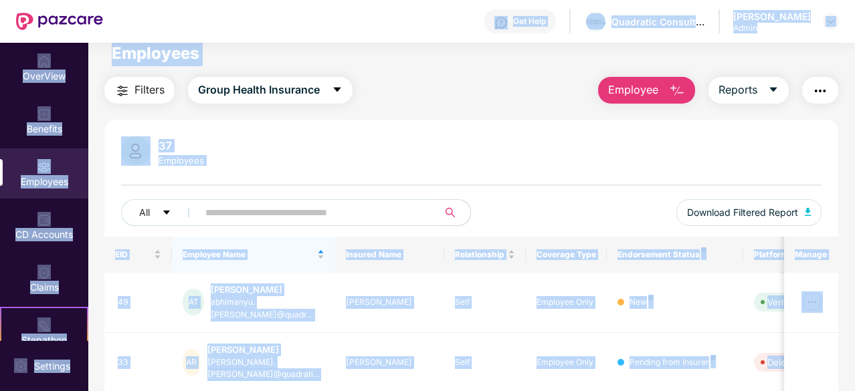
scroll to position [0, 0]
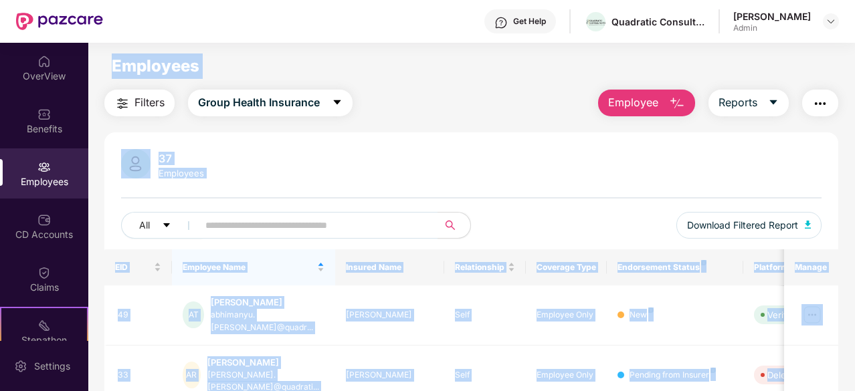
drag, startPoint x: 680, startPoint y: 343, endPoint x: 458, endPoint y: 82, distance: 342.7
click at [458, 82] on main "Employees Filters Group Health Insurance Employee Reports 37 Employees All Down…" at bounding box center [471, 238] width 766 height 391
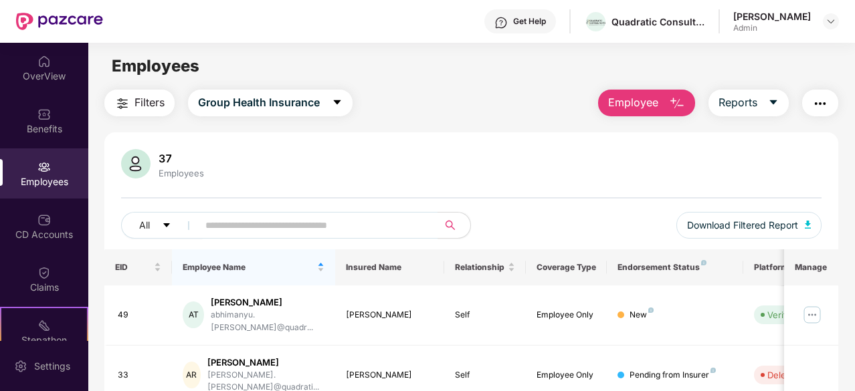
click at [458, 82] on main "Employees Filters Group Health Insurance Employee Reports 37 Employees All Down…" at bounding box center [471, 238] width 766 height 391
click at [301, 106] on span "Group Health Insurance" at bounding box center [259, 102] width 122 height 17
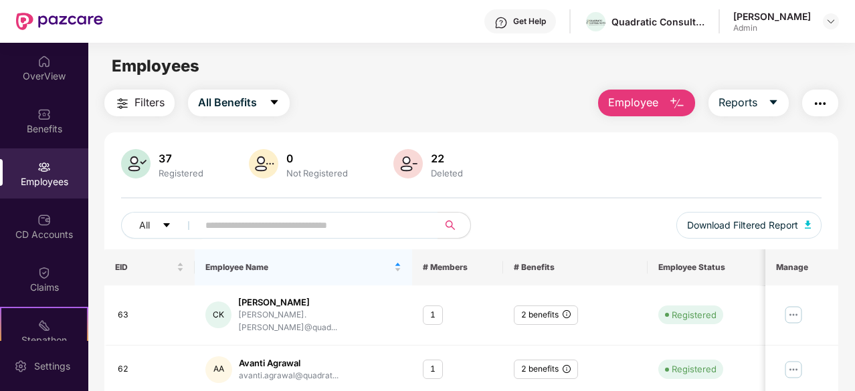
click at [430, 173] on div "Deleted" at bounding box center [446, 173] width 37 height 11
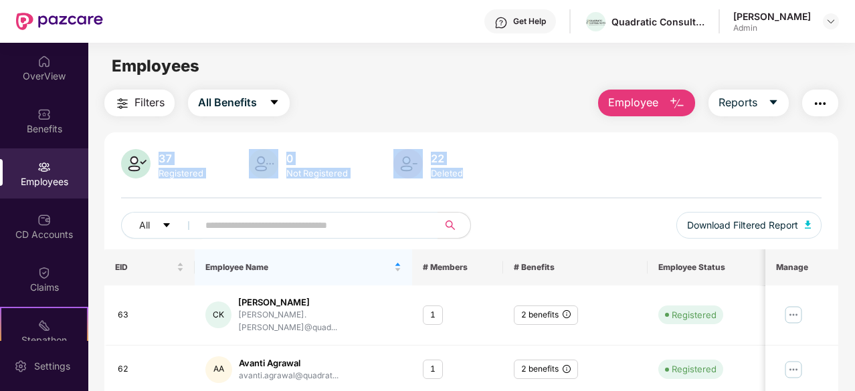
drag, startPoint x: 430, startPoint y: 173, endPoint x: 194, endPoint y: 144, distance: 237.3
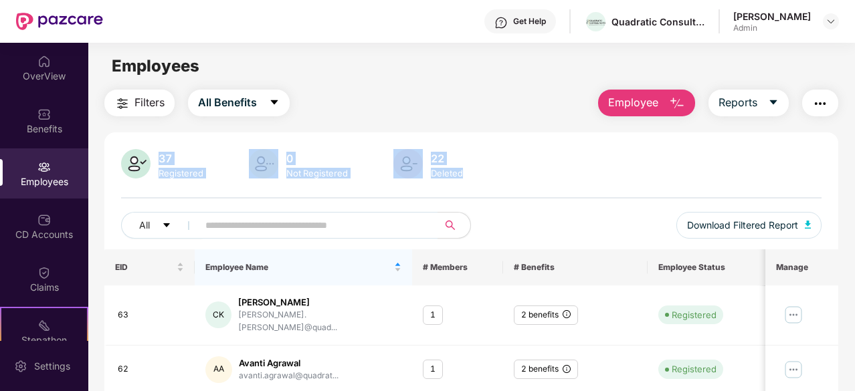
drag, startPoint x: 194, startPoint y: 144, endPoint x: 431, endPoint y: 171, distance: 238.4
click at [431, 171] on div "Deleted" at bounding box center [446, 173] width 37 height 11
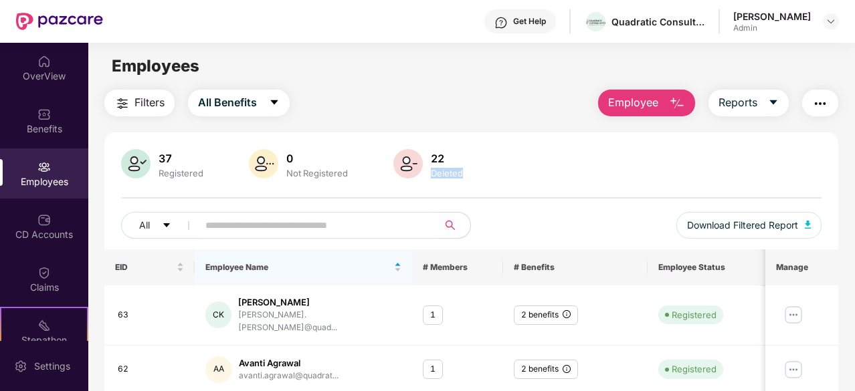
click at [431, 171] on div "Deleted" at bounding box center [446, 173] width 37 height 11
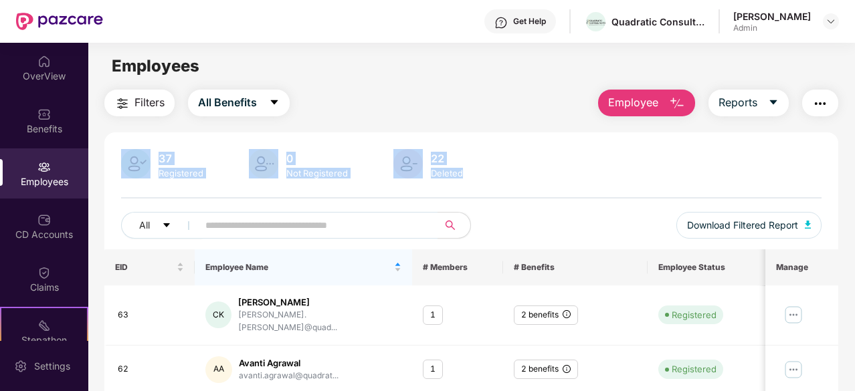
drag, startPoint x: 431, startPoint y: 171, endPoint x: 142, endPoint y: 134, distance: 291.4
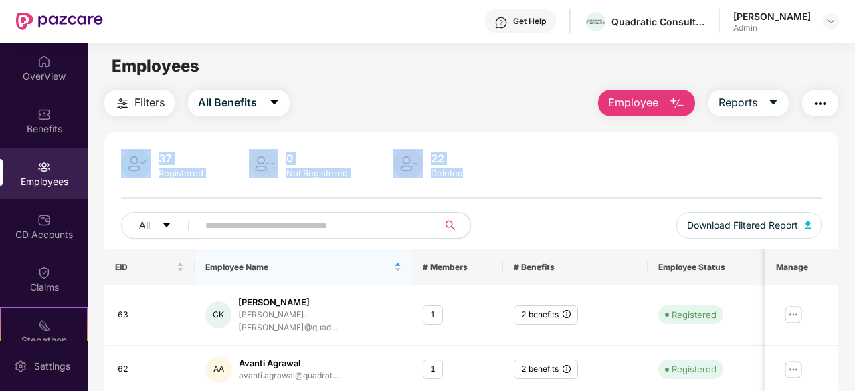
drag, startPoint x: 142, startPoint y: 134, endPoint x: 449, endPoint y: 171, distance: 309.3
click at [449, 171] on div "Deleted" at bounding box center [446, 173] width 37 height 11
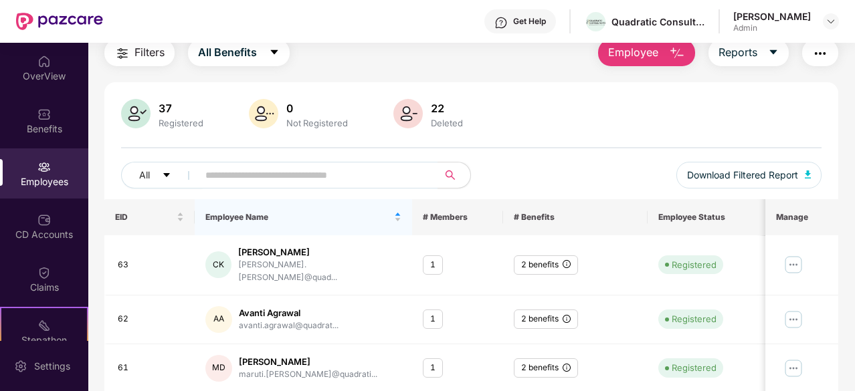
scroll to position [54, 0]
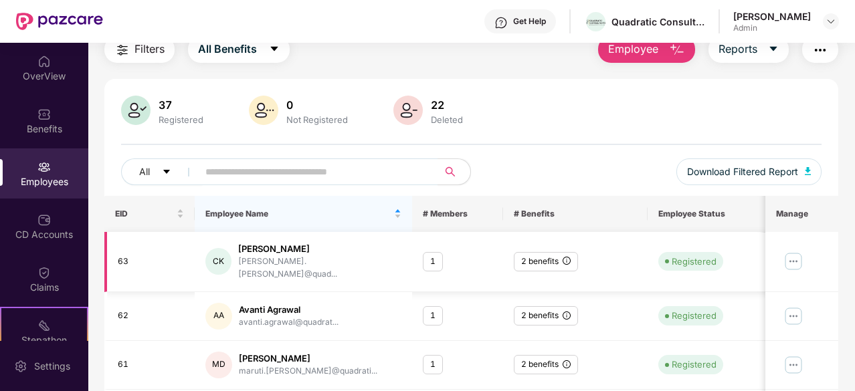
drag, startPoint x: 571, startPoint y: 254, endPoint x: 565, endPoint y: 255, distance: 6.7
click at [565, 255] on div "2 benefits" at bounding box center [546, 261] width 64 height 19
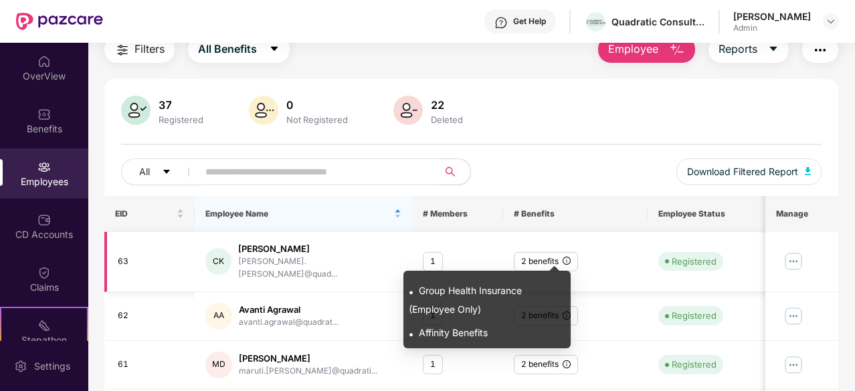
click at [565, 257] on icon "info-circle" at bounding box center [567, 261] width 8 height 8
click at [483, 333] on span "Affinity Benefits" at bounding box center [453, 332] width 69 height 11
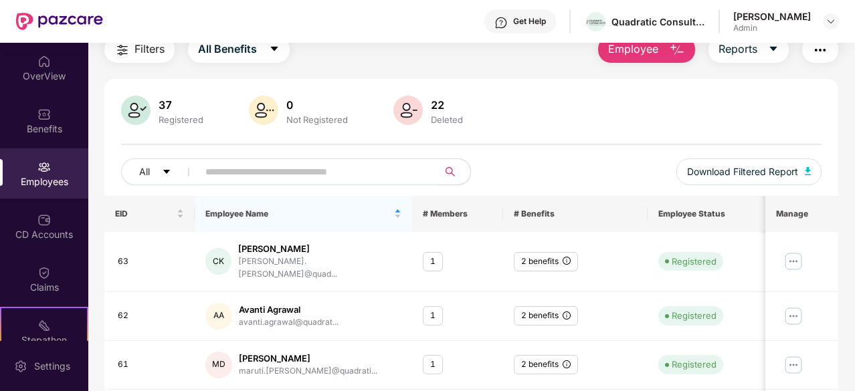
click at [583, 167] on div "All Download Filtered Report" at bounding box center [471, 177] width 701 height 37
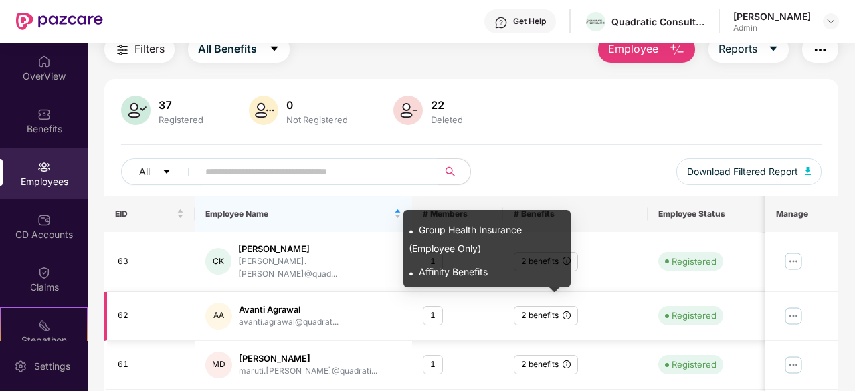
click at [565, 312] on icon "info-circle" at bounding box center [567, 316] width 8 height 8
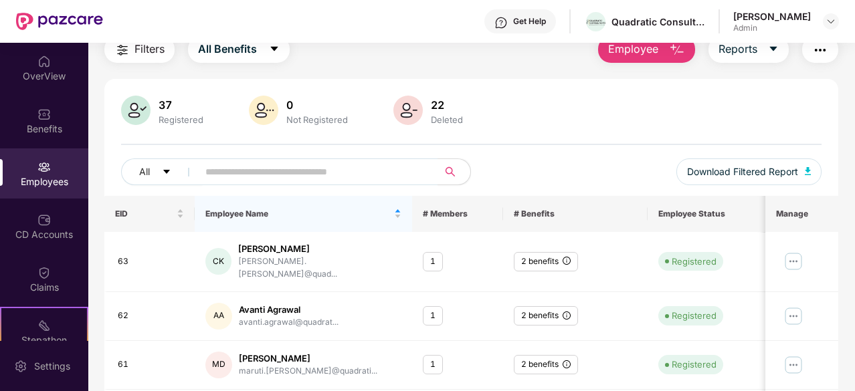
click at [500, 136] on div "37 Registered 0 Not Registered 22 Deleted All Download Filtered Report" at bounding box center [471, 146] width 734 height 100
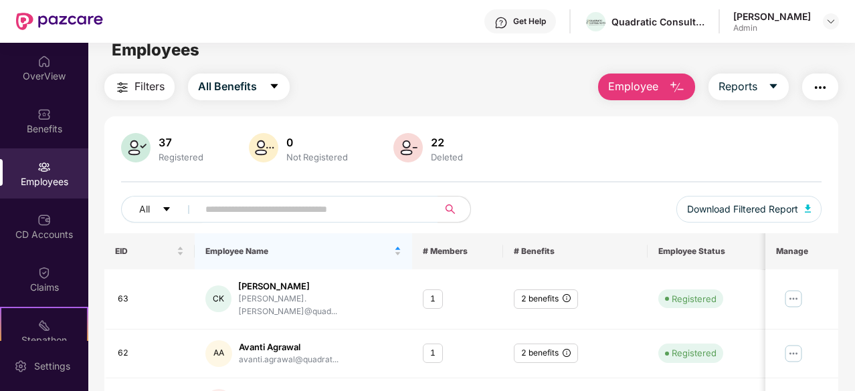
scroll to position [0, 0]
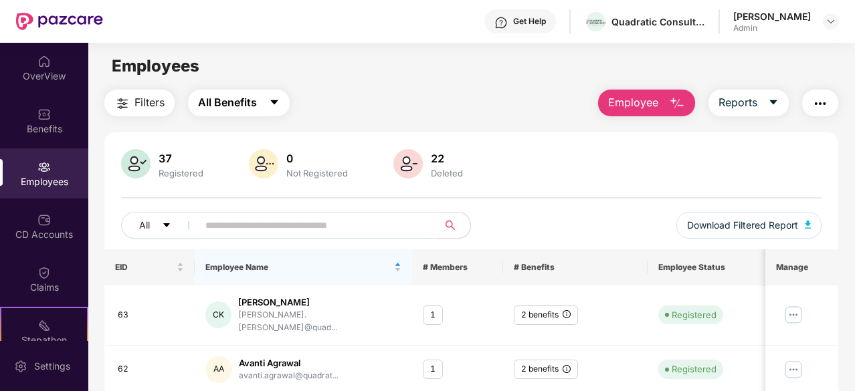
click at [258, 100] on button "All Benefits" at bounding box center [239, 103] width 102 height 27
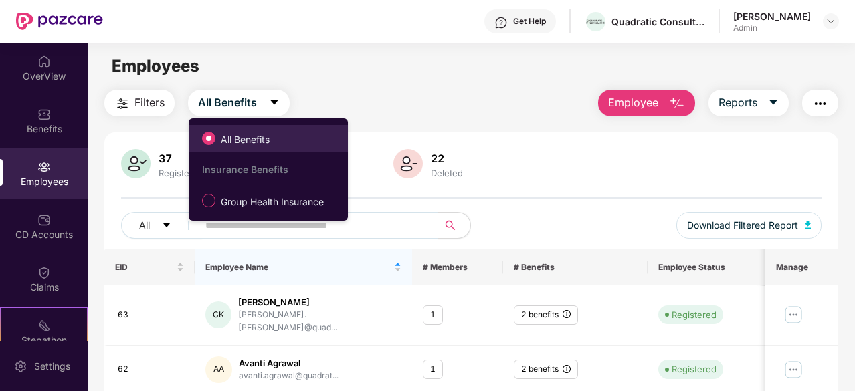
click at [245, 138] on span "All Benefits" at bounding box center [245, 139] width 60 height 15
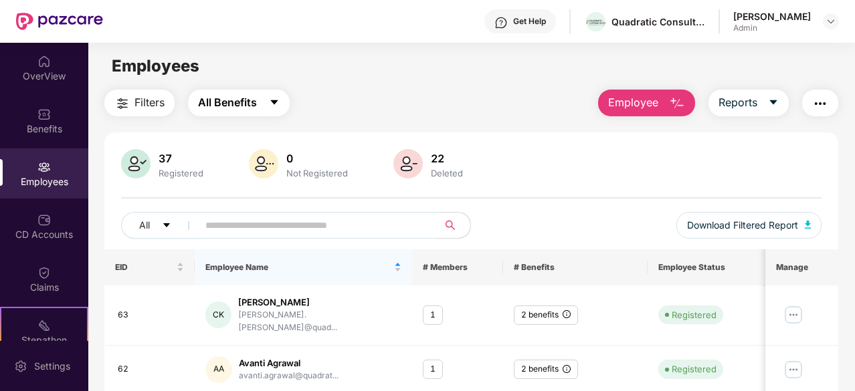
click at [240, 108] on span "All Benefits" at bounding box center [227, 102] width 59 height 17
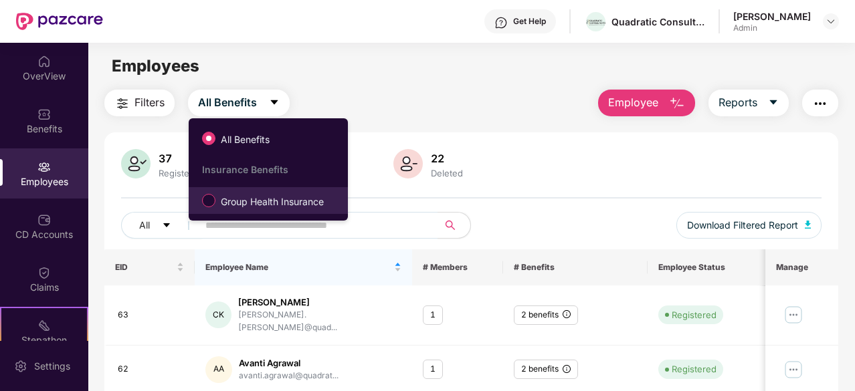
click at [235, 203] on span "Group Health Insurance" at bounding box center [272, 202] width 114 height 15
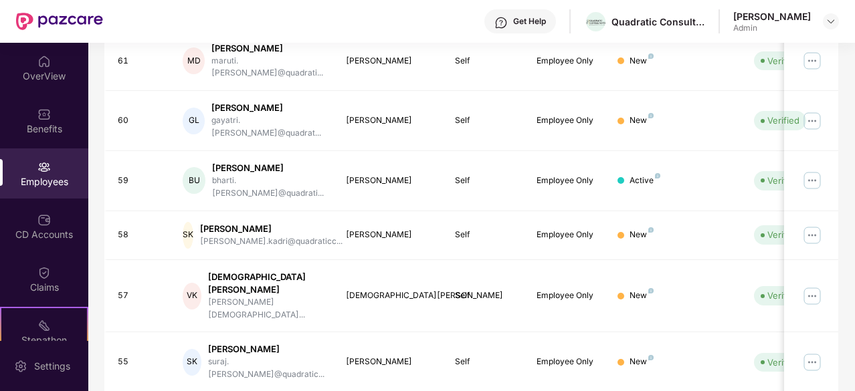
scroll to position [428, 0]
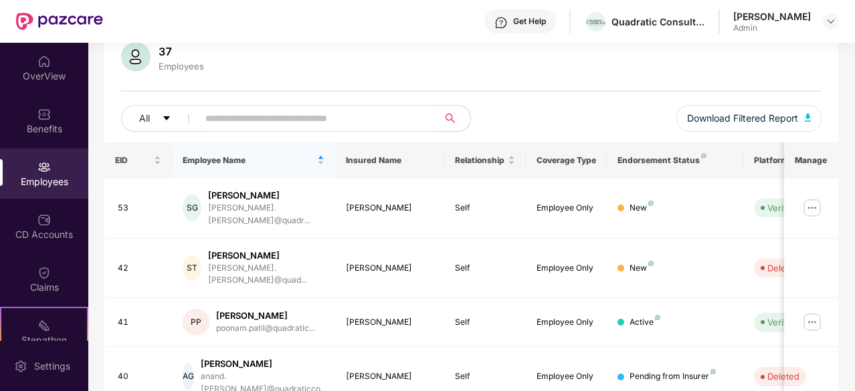
scroll to position [106, 0]
click at [363, 159] on th "Insured Name" at bounding box center [389, 161] width 109 height 36
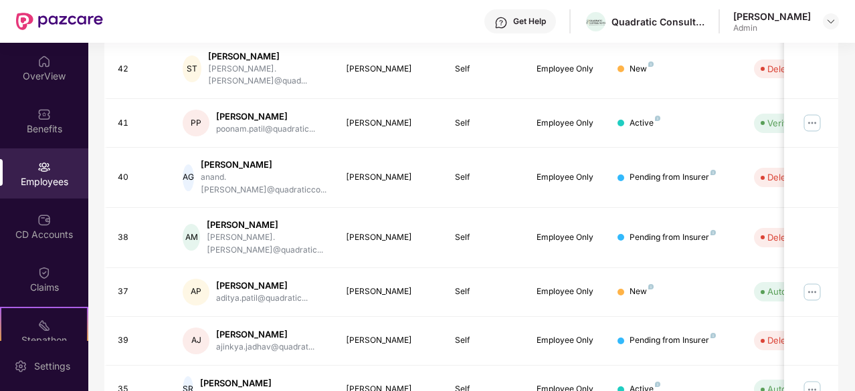
scroll to position [428, 0]
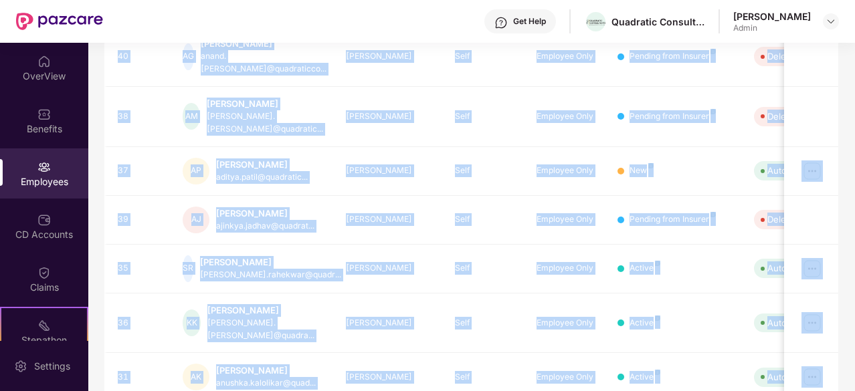
drag, startPoint x: 363, startPoint y: 159, endPoint x: 724, endPoint y: 353, distance: 409.5
click at [724, 353] on div "EID Employee Name Insured Name Relationship Coverage Type Endorsement Status Pl…" at bounding box center [471, 136] width 734 height 628
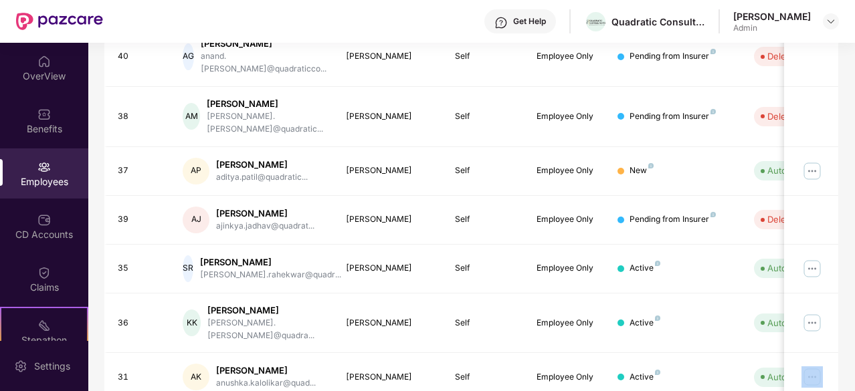
click at [724, 353] on div "EID Employee Name Insured Name Relationship Coverage Type Endorsement Status Pl…" at bounding box center [471, 136] width 734 height 628
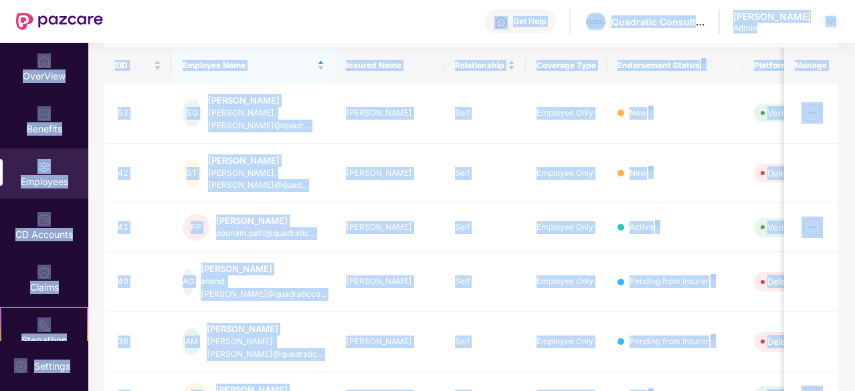
scroll to position [55, 0]
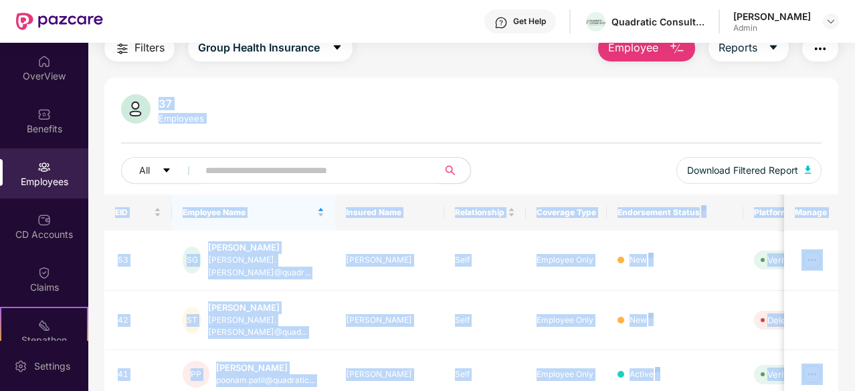
drag, startPoint x: 724, startPoint y: 353, endPoint x: 435, endPoint y: 92, distance: 388.9
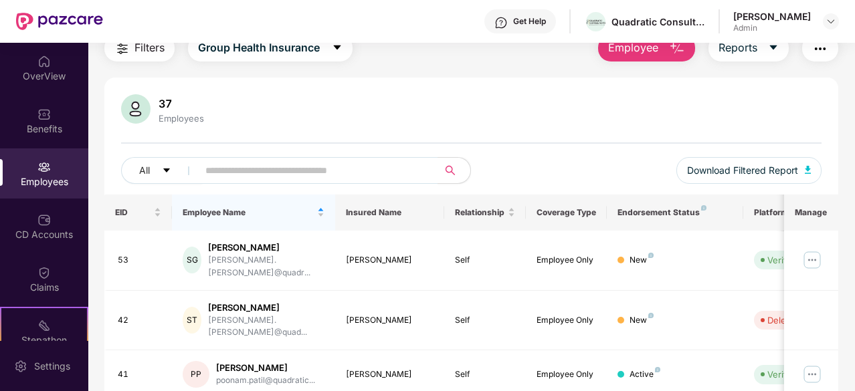
click at [161, 99] on div "37" at bounding box center [181, 103] width 51 height 13
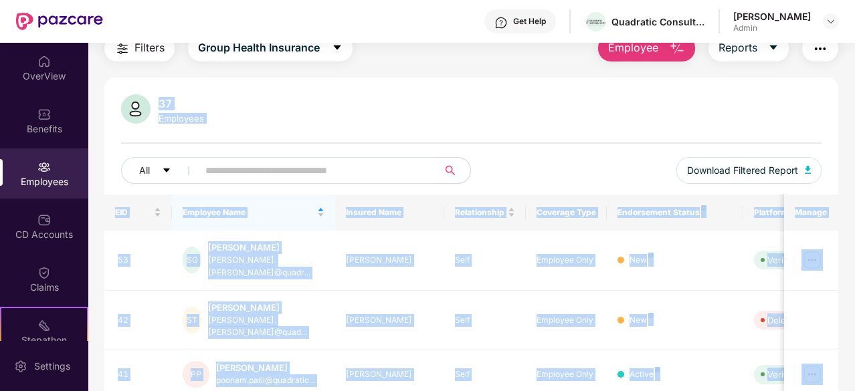
scroll to position [428, 0]
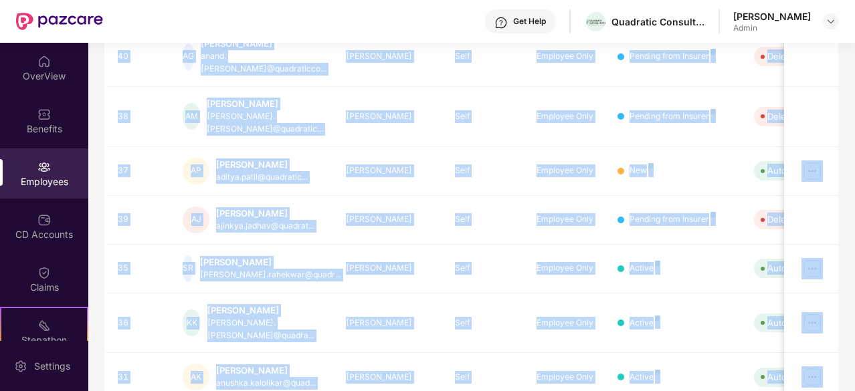
drag, startPoint x: 161, startPoint y: 99, endPoint x: 597, endPoint y: 362, distance: 509.3
click at [597, 362] on div "37 Employees All Download Filtered Report EID Employee Name Insured Name Relati…" at bounding box center [471, 77] width 734 height 745
click at [597, 362] on div "EID Employee Name Insured Name Relationship Coverage Type Endorsement Status Pl…" at bounding box center [471, 136] width 734 height 628
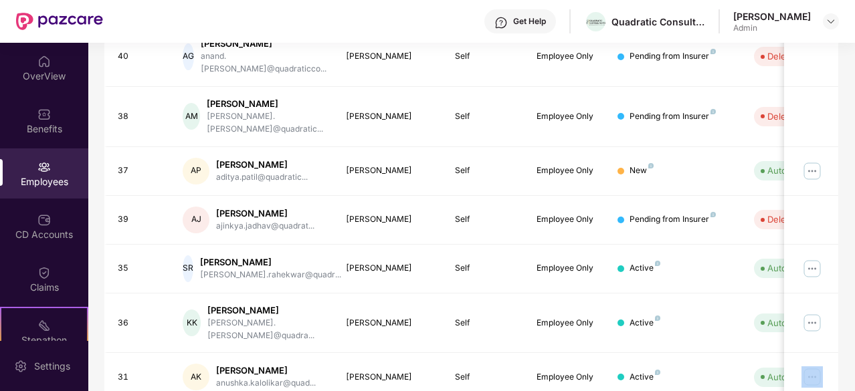
click at [597, 362] on div "EID Employee Name Insured Name Relationship Coverage Type Endorsement Status Pl…" at bounding box center [471, 136] width 734 height 628
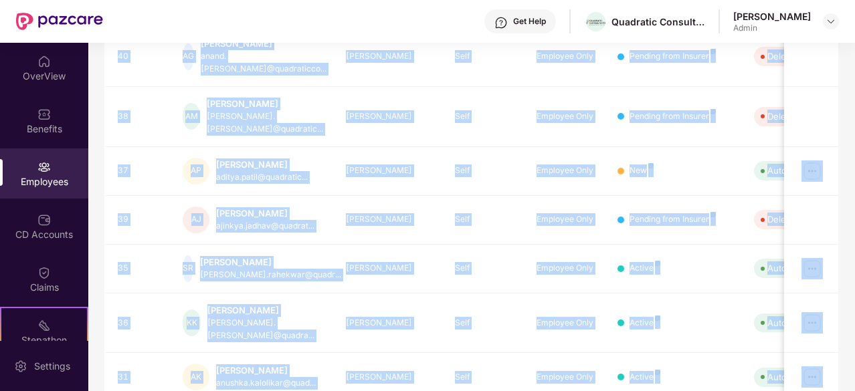
drag, startPoint x: 597, startPoint y: 362, endPoint x: 510, endPoint y: 359, distance: 87.0
click at [510, 359] on div "EID Employee Name Insured Name Relationship Coverage Type Endorsement Status Pl…" at bounding box center [471, 136] width 734 height 628
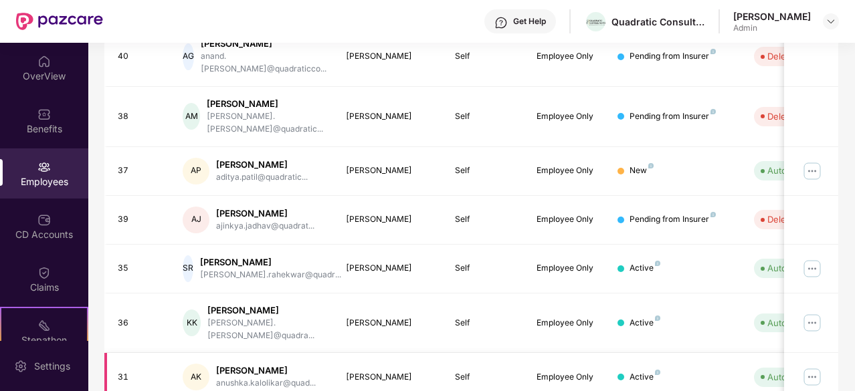
click at [561, 371] on div "Employee Only" at bounding box center [567, 377] width 60 height 13
drag, startPoint x: 561, startPoint y: 316, endPoint x: 700, endPoint y: 341, distance: 141.2
click at [700, 353] on tr "31 AK Anushka Kalolikar anushka.kalolikar@quad... Anushka Kalolikar Self Employ…" at bounding box center [539, 377] width 870 height 49
click at [700, 353] on td "Active" at bounding box center [675, 377] width 136 height 49
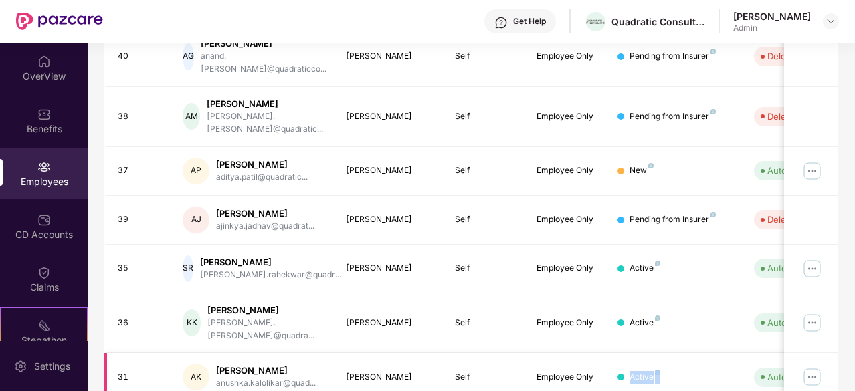
click at [700, 353] on td "Active" at bounding box center [675, 377] width 136 height 49
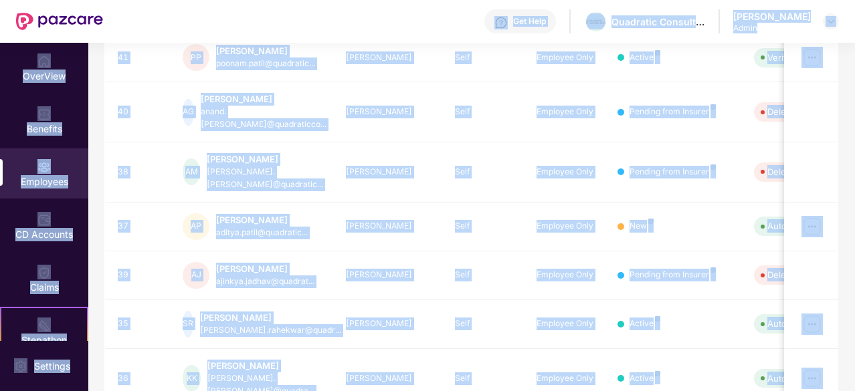
drag, startPoint x: 700, startPoint y: 341, endPoint x: 478, endPoint y: 18, distance: 391.2
click at [478, 18] on div "Get Help Quadratic Consultants Poonam Patil Admin OverView Benefits Employees C…" at bounding box center [427, 195] width 855 height 391
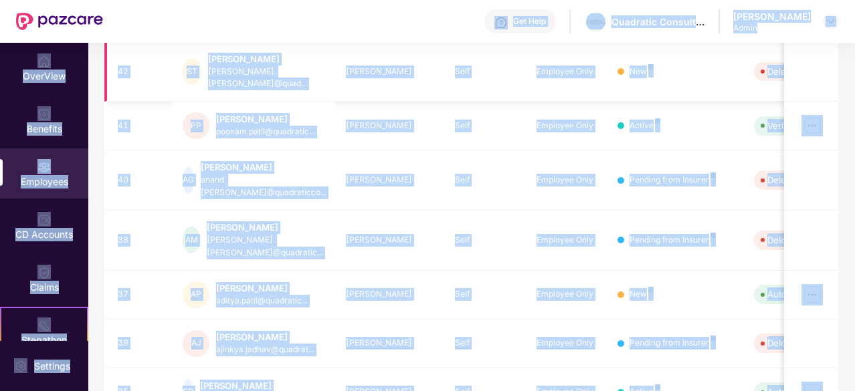
click at [381, 66] on div "Shreetej Tirodkar" at bounding box center [390, 72] width 88 height 13
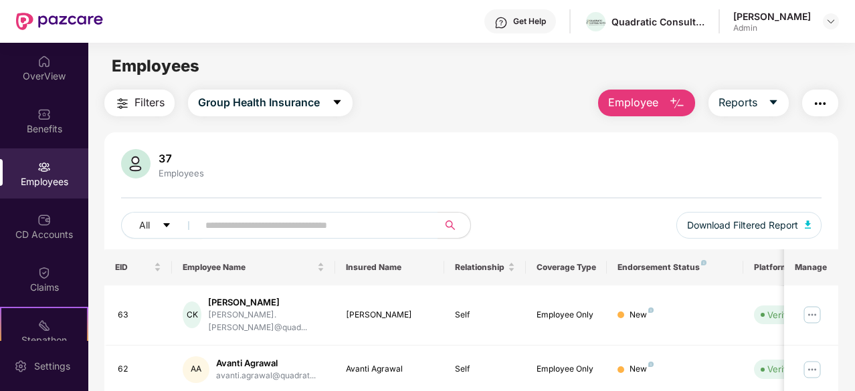
click at [178, 50] on main "Employees Filters Group Health Insurance Employee Reports 37 Employees All Down…" at bounding box center [471, 238] width 766 height 391
drag, startPoint x: 178, startPoint y: 50, endPoint x: 187, endPoint y: 70, distance: 22.1
click at [187, 70] on main "Employees Filters Group Health Insurance Employee Reports 37 Employees All Down…" at bounding box center [471, 238] width 766 height 391
click at [187, 70] on span "Employees" at bounding box center [156, 65] width 88 height 19
click at [766, 104] on button "Reports" at bounding box center [749, 103] width 80 height 27
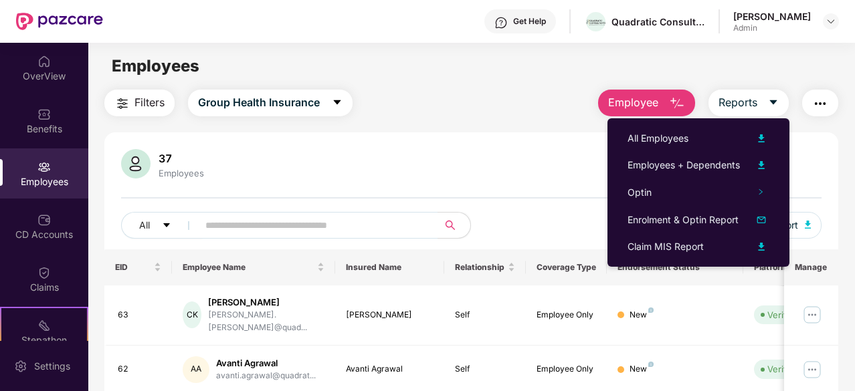
click at [404, 174] on div "37 Employees" at bounding box center [471, 165] width 701 height 32
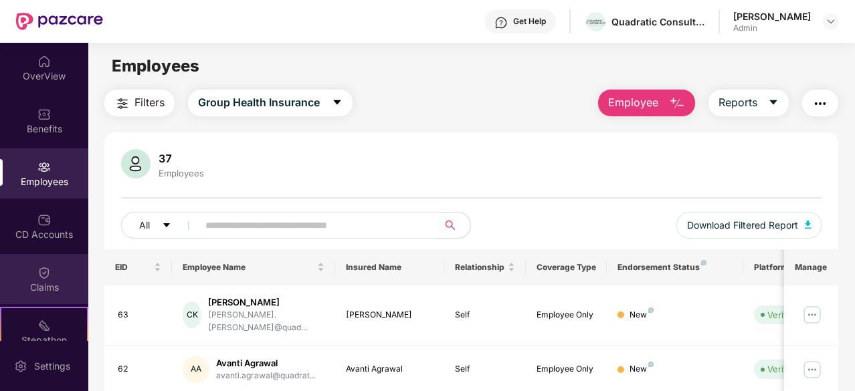
click at [37, 281] on div "Claims" at bounding box center [44, 287] width 88 height 13
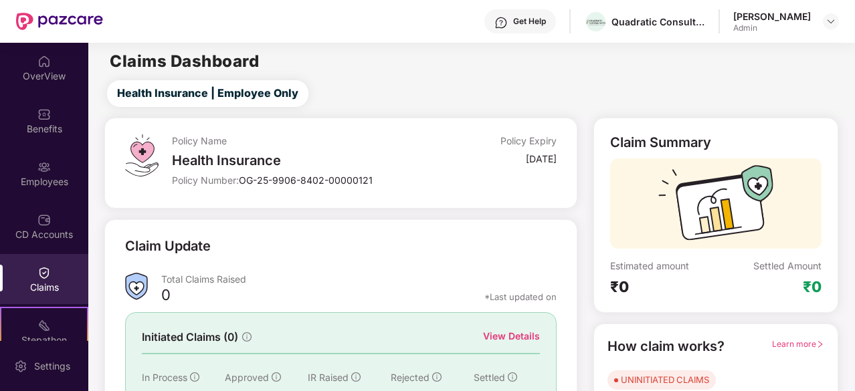
click at [300, 161] on div "Health Insurance" at bounding box center [300, 161] width 257 height 16
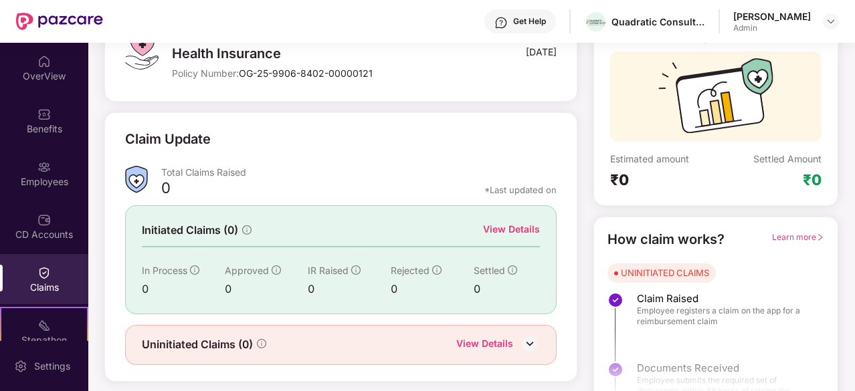
scroll to position [131, 0]
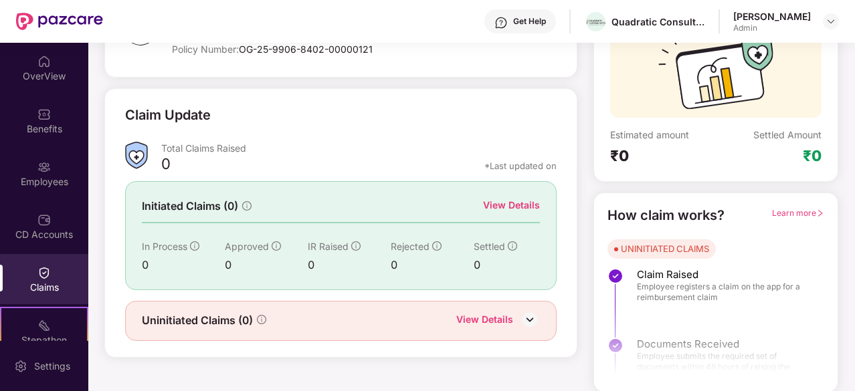
click at [536, 314] on img at bounding box center [530, 320] width 20 height 20
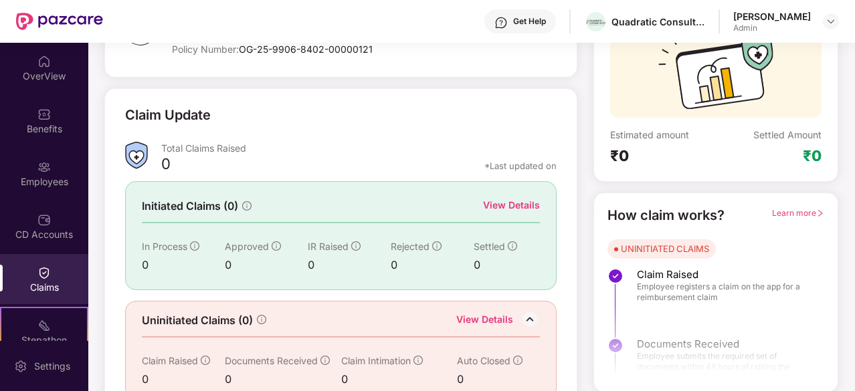
click at [327, 211] on div "Initiated Claims (0) View Details" at bounding box center [341, 206] width 398 height 17
click at [39, 268] on img at bounding box center [43, 272] width 13 height 13
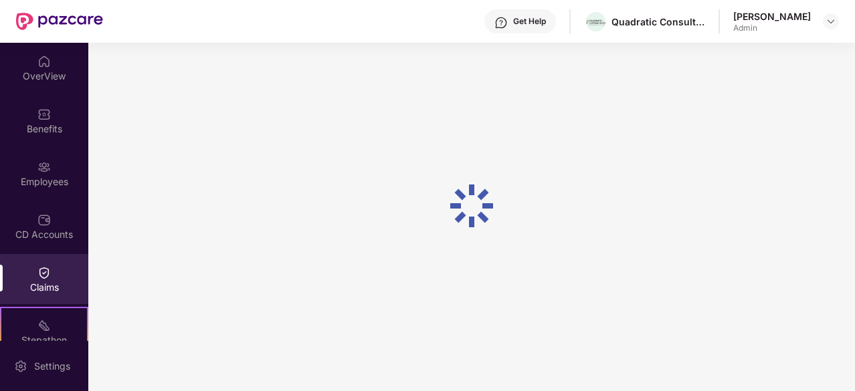
scroll to position [131, 0]
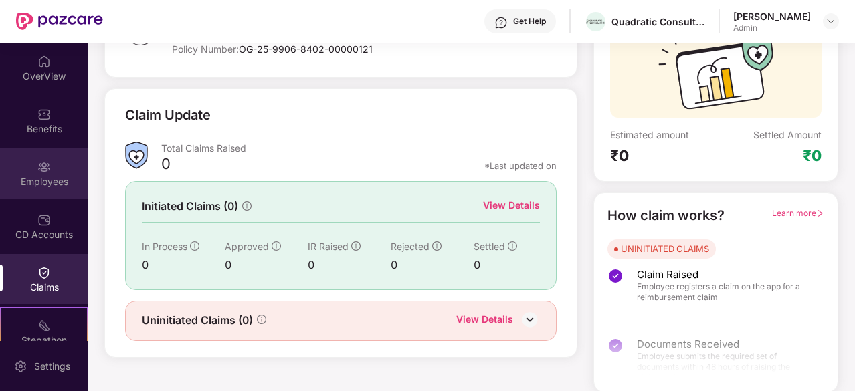
click at [48, 179] on div "Employees" at bounding box center [44, 181] width 88 height 13
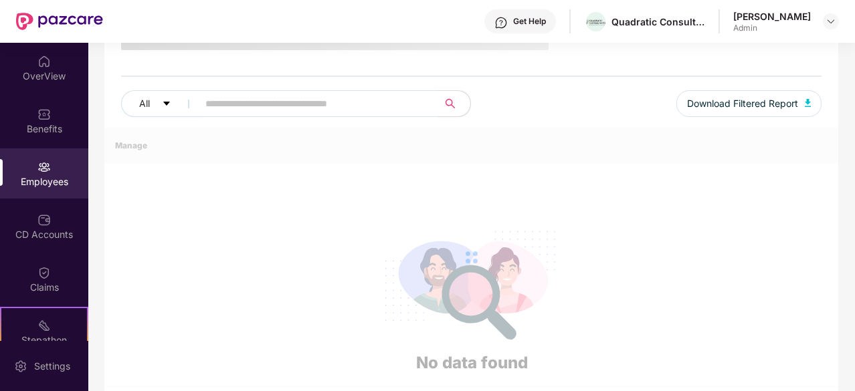
scroll to position [131, 0]
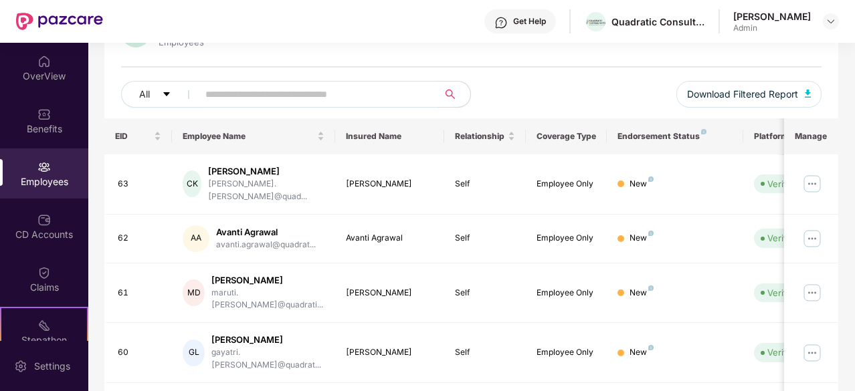
click at [566, 77] on div "37 Employees All Download Filtered Report" at bounding box center [471, 68] width 734 height 100
click at [626, 84] on div "All Download Filtered Report" at bounding box center [471, 99] width 701 height 37
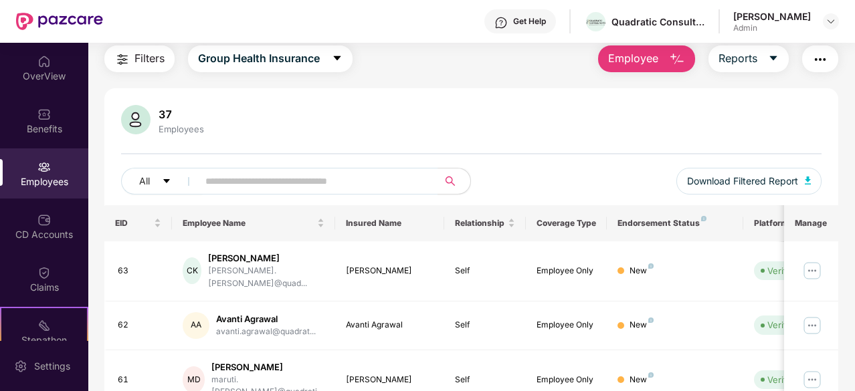
scroll to position [0, 0]
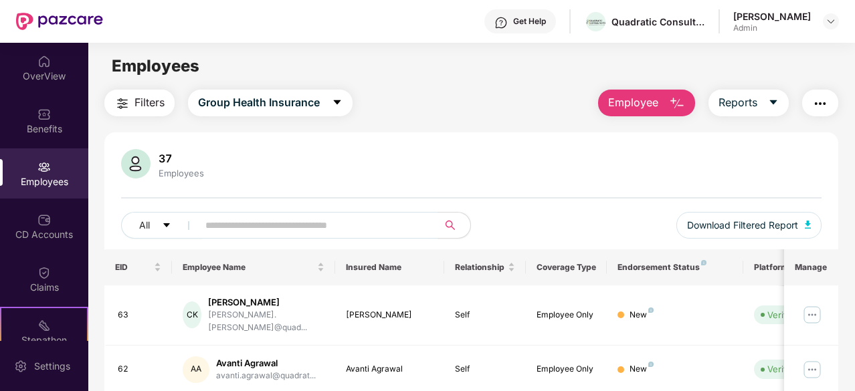
click at [816, 99] on img "button" at bounding box center [820, 104] width 16 height 16
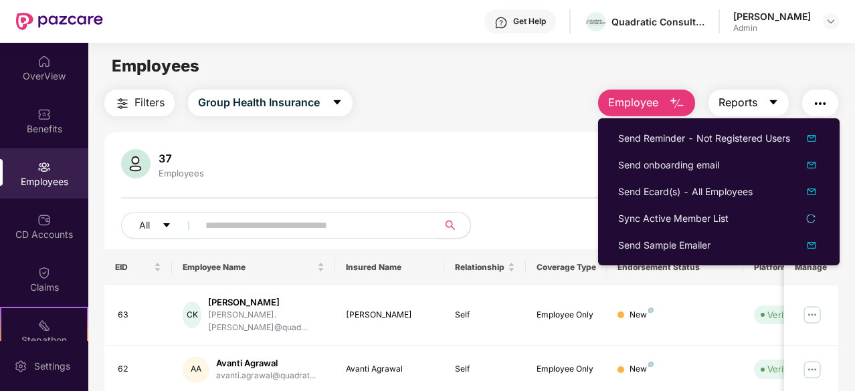
click at [779, 101] on icon "caret-down" at bounding box center [773, 102] width 11 height 11
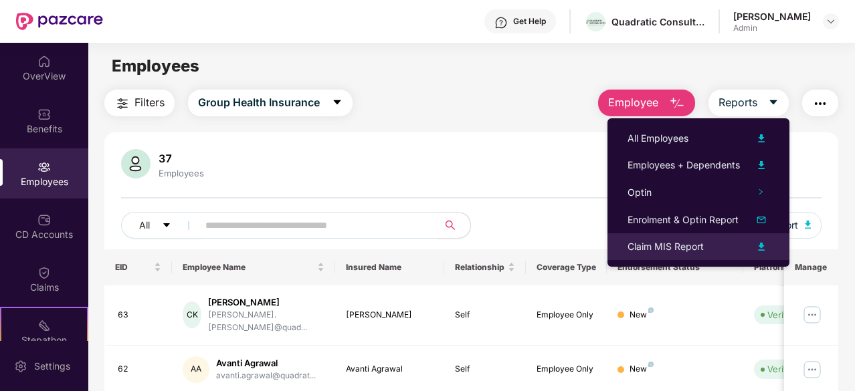
click at [645, 244] on div "Claim MIS Report" at bounding box center [666, 247] width 76 height 15
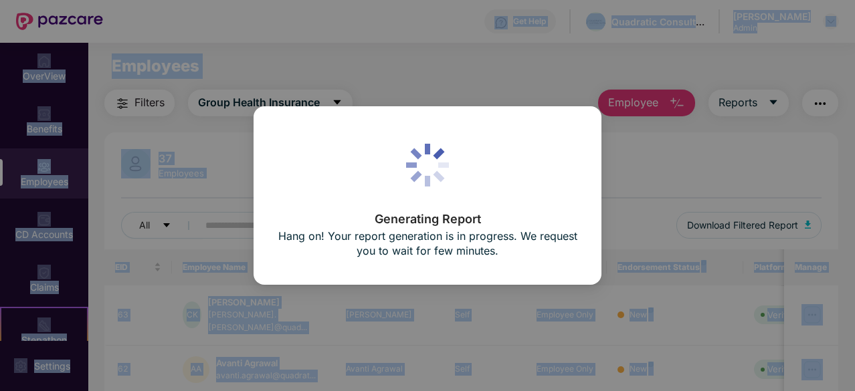
drag, startPoint x: 211, startPoint y: 68, endPoint x: 156, endPoint y: -58, distance: 137.2
click at [156, 0] on html "Get Help Quadratic Consultants [PERSON_NAME] Admin OverView Benefits Employees …" at bounding box center [427, 195] width 855 height 391
click at [266, 80] on div "Generating Report Hang on! Your report generation is in progress. We request yo…" at bounding box center [427, 195] width 855 height 391
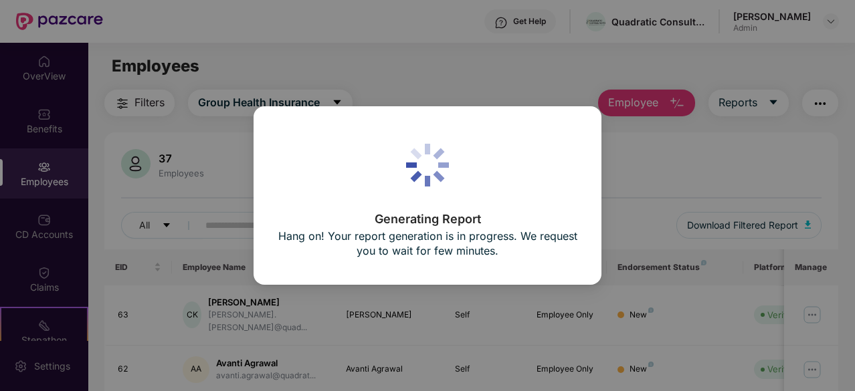
click at [401, 241] on p "Hang on! Your report generation is in progress. We request you to wait for few …" at bounding box center [427, 243] width 301 height 29
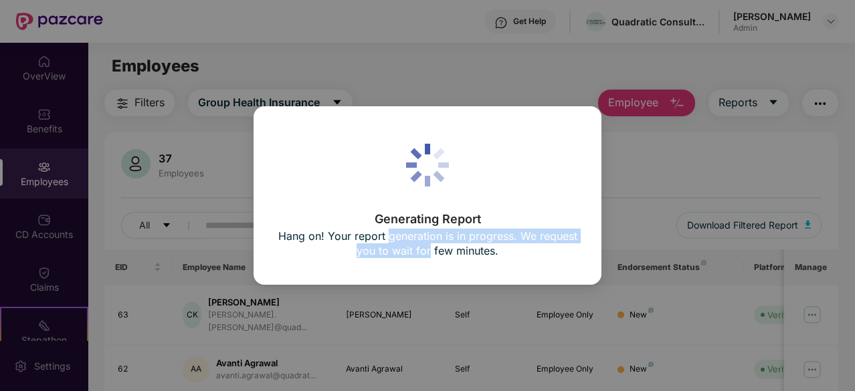
drag, startPoint x: 401, startPoint y: 241, endPoint x: 418, endPoint y: 272, distance: 35.6
click at [418, 272] on div "Generating Report Hang on! Your report generation is in progress. We request yo…" at bounding box center [428, 195] width 348 height 178
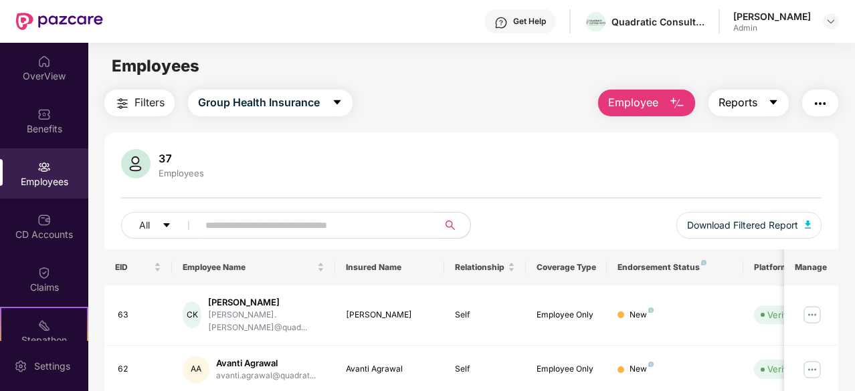
click at [777, 106] on icon "caret-down" at bounding box center [773, 102] width 11 height 11
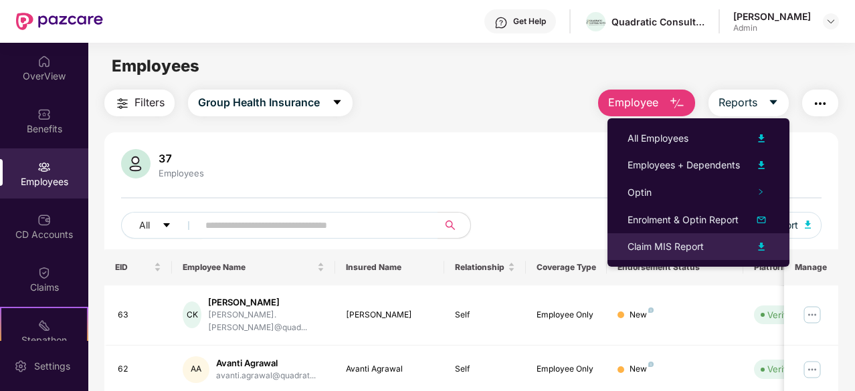
click at [688, 246] on div "Claim MIS Report" at bounding box center [666, 247] width 76 height 15
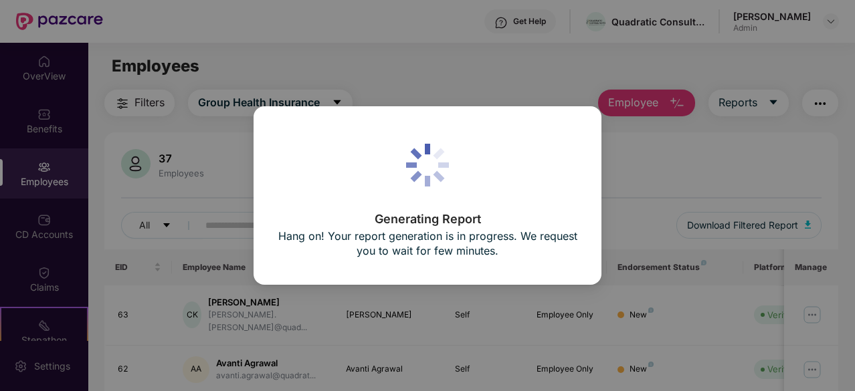
click at [393, 213] on p "Generating Report" at bounding box center [427, 219] width 301 height 12
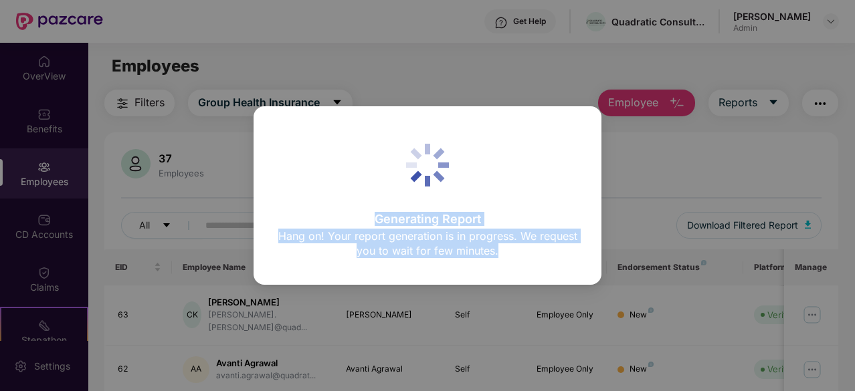
drag, startPoint x: 393, startPoint y: 212, endPoint x: 464, endPoint y: 288, distance: 103.2
click at [464, 288] on div "Generating Report Hang on! Your report generation is in progress. We request yo…" at bounding box center [427, 195] width 855 height 391
click at [478, 248] on p "Hang on! Your report generation is in progress. We request you to wait for few …" at bounding box center [427, 243] width 301 height 29
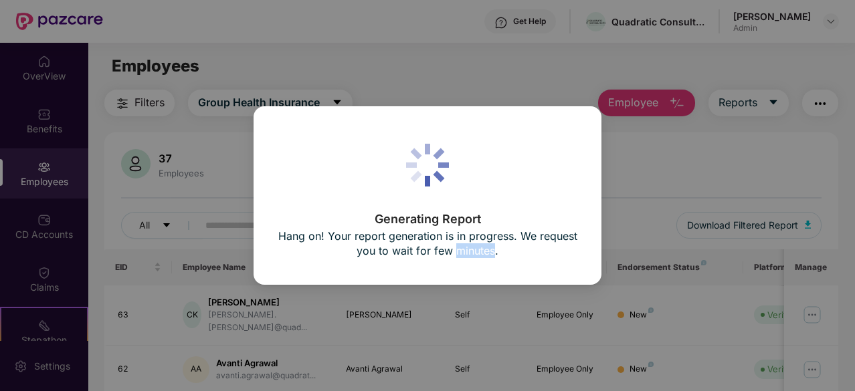
click at [478, 248] on p "Hang on! Your report generation is in progress. We request you to wait for few …" at bounding box center [427, 243] width 301 height 29
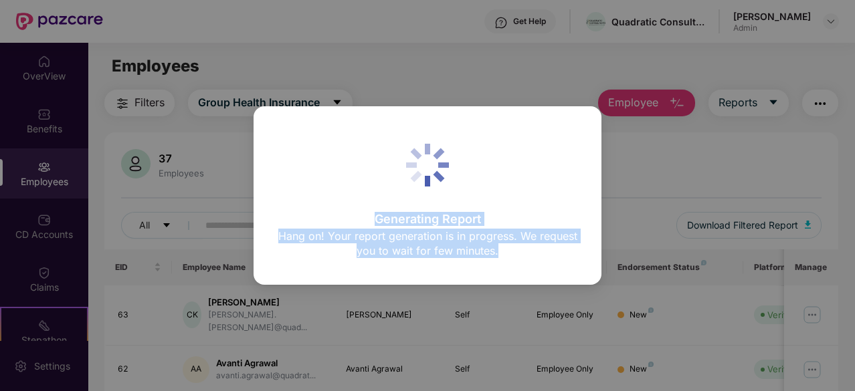
drag, startPoint x: 478, startPoint y: 248, endPoint x: 426, endPoint y: 199, distance: 71.9
click at [426, 199] on div "Generating Report Hang on! Your report generation is in progress. We request yo…" at bounding box center [427, 195] width 301 height 131
click at [419, 213] on p "Generating Report" at bounding box center [427, 219] width 301 height 12
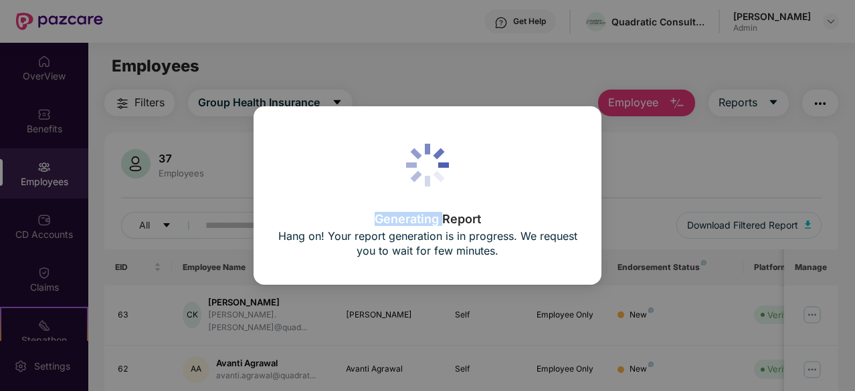
click at [419, 213] on p "Generating Report" at bounding box center [427, 219] width 301 height 12
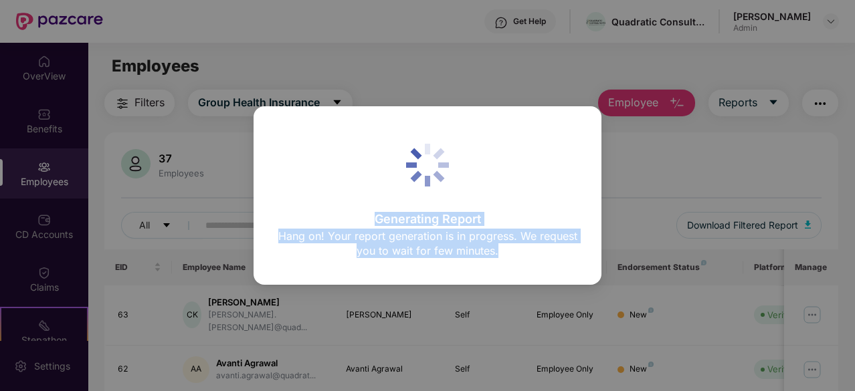
drag, startPoint x: 419, startPoint y: 212, endPoint x: 459, endPoint y: 255, distance: 58.7
click at [459, 255] on div "Generating Report Hang on! Your report generation is in progress. We request yo…" at bounding box center [427, 237] width 301 height 48
click at [459, 255] on p "Hang on! Your report generation is in progress. We request you to wait for few …" at bounding box center [427, 243] width 301 height 29
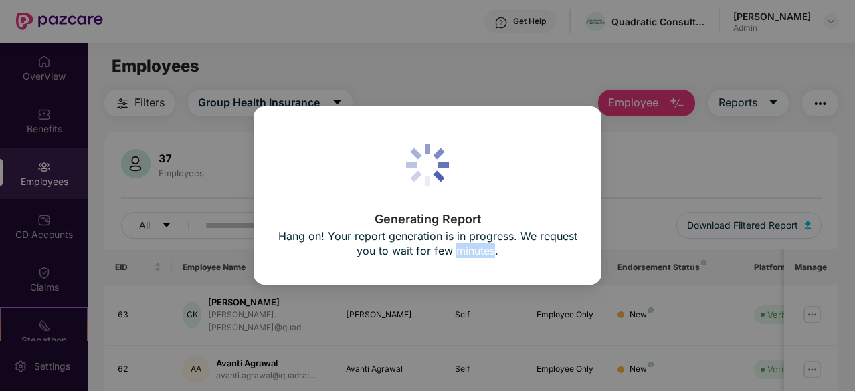
click at [459, 255] on p "Hang on! Your report generation is in progress. We request you to wait for few …" at bounding box center [427, 243] width 301 height 29
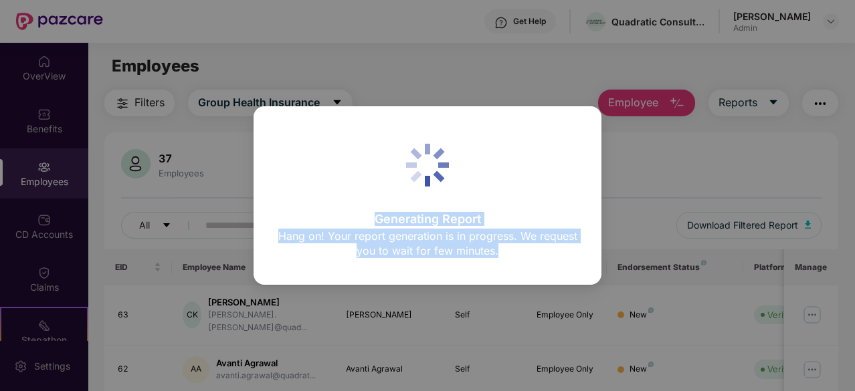
drag, startPoint x: 459, startPoint y: 255, endPoint x: 391, endPoint y: 208, distance: 82.8
click at [391, 208] on div "Generating Report Hang on! Your report generation is in progress. We request yo…" at bounding box center [427, 195] width 301 height 131
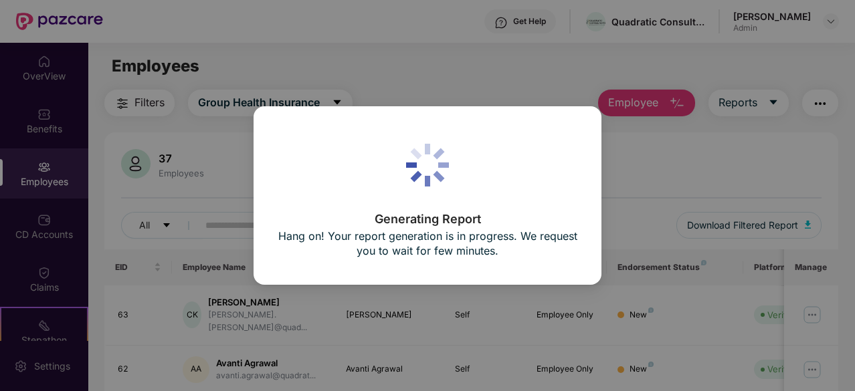
click at [399, 225] on p "Generating Report" at bounding box center [427, 219] width 301 height 12
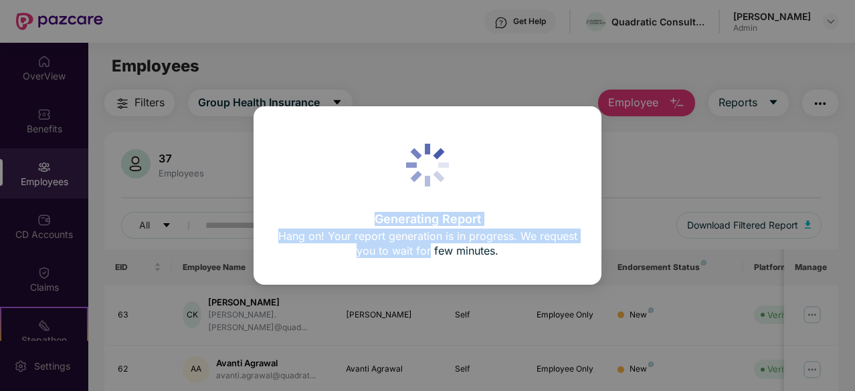
drag, startPoint x: 399, startPoint y: 226, endPoint x: 430, endPoint y: 258, distance: 44.0
click at [430, 258] on div "Generating Report Hang on! Your report generation is in progress. We request yo…" at bounding box center [427, 237] width 301 height 48
drag, startPoint x: 430, startPoint y: 258, endPoint x: 388, endPoint y: 168, distance: 98.8
click at [388, 168] on div "Generating Report Hang on! Your report generation is in progress. We request yo…" at bounding box center [427, 195] width 301 height 131
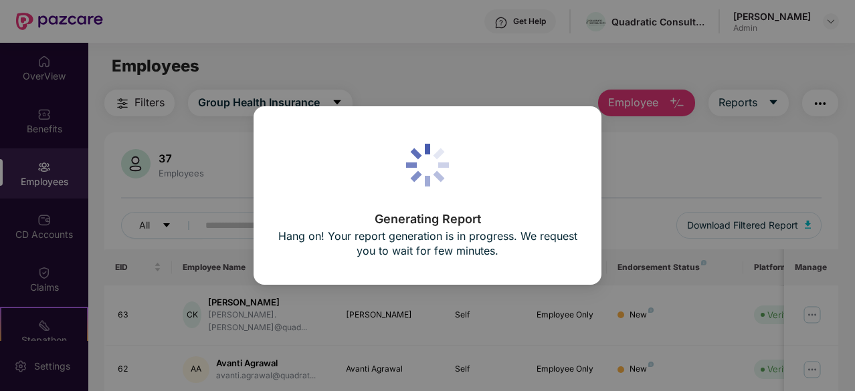
click at [388, 168] on div "Generating Report Hang on! Your report generation is in progress. We request yo…" at bounding box center [427, 195] width 301 height 131
click at [430, 243] on p "Hang on! Your report generation is in progress. We request you to wait for few …" at bounding box center [427, 243] width 301 height 29
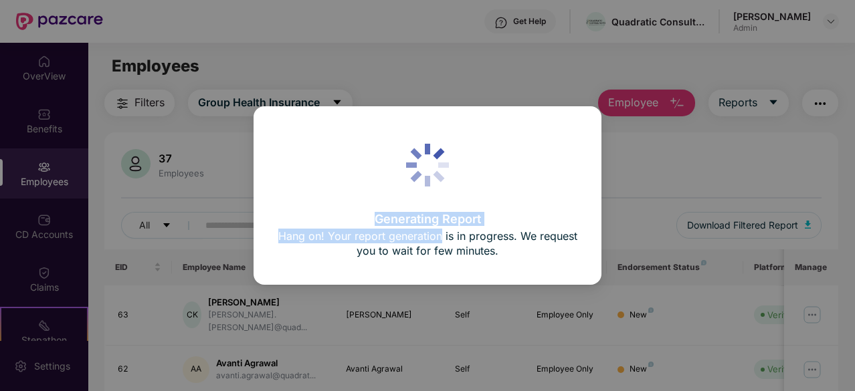
drag, startPoint x: 430, startPoint y: 243, endPoint x: 425, endPoint y: 208, distance: 35.1
click at [425, 208] on div "Generating Report Hang on! Your report generation is in progress. We request yo…" at bounding box center [427, 195] width 301 height 131
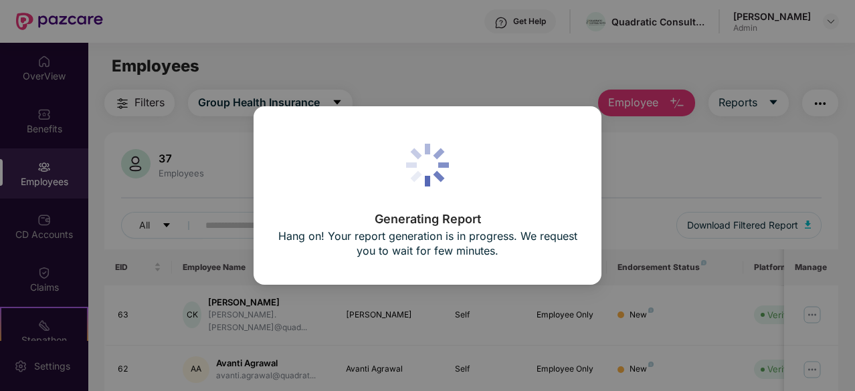
click at [475, 254] on p "Hang on! Your report generation is in progress. We request you to wait for few …" at bounding box center [427, 243] width 301 height 29
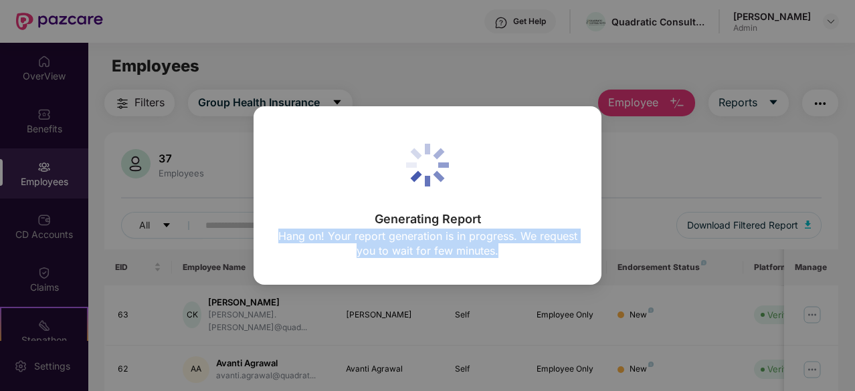
drag, startPoint x: 475, startPoint y: 254, endPoint x: 433, endPoint y: 243, distance: 43.7
click at [433, 243] on p "Hang on! Your report generation is in progress. We request you to wait for few …" at bounding box center [427, 243] width 301 height 29
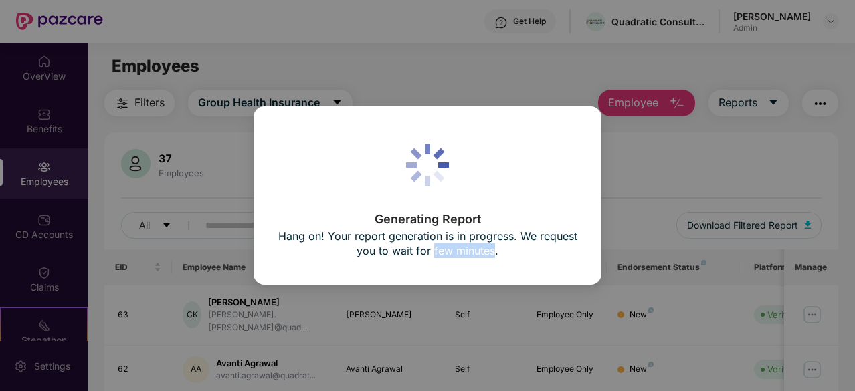
drag, startPoint x: 433, startPoint y: 243, endPoint x: 467, endPoint y: 250, distance: 34.9
click at [467, 250] on p "Hang on! Your report generation is in progress. We request you to wait for few …" at bounding box center [427, 243] width 301 height 29
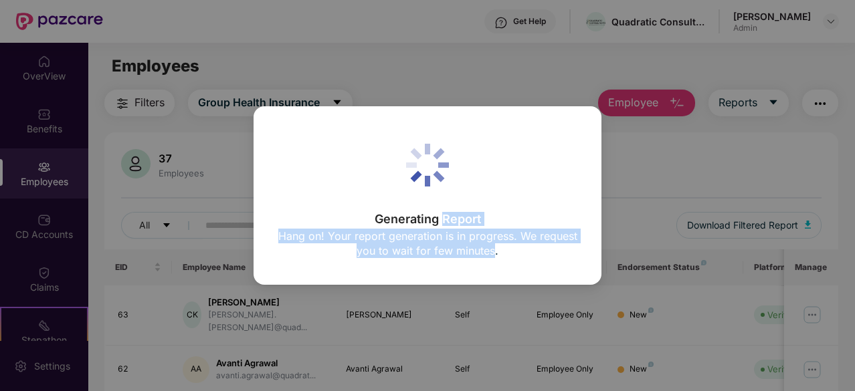
drag, startPoint x: 467, startPoint y: 250, endPoint x: 463, endPoint y: 221, distance: 29.0
click at [463, 221] on div "Generating Report Hang on! Your report generation is in progress. We request yo…" at bounding box center [427, 237] width 301 height 48
click at [463, 221] on p "Generating Report" at bounding box center [427, 219] width 301 height 12
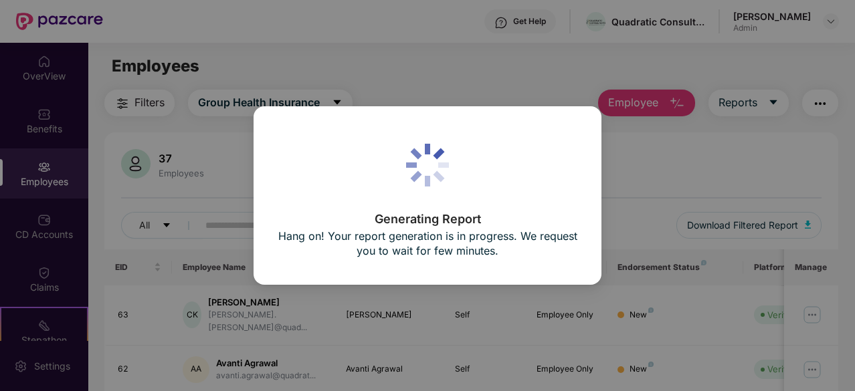
click at [468, 58] on div "Generating Report Hang on! Your report generation is in progress. We request yo…" at bounding box center [427, 195] width 855 height 391
click at [543, 25] on div "Generating Report Hang on! Your report generation is in progress. We request yo…" at bounding box center [427, 195] width 855 height 391
click at [474, 267] on div "Generating Report Hang on! Your report generation is in progress. We request yo…" at bounding box center [428, 195] width 348 height 178
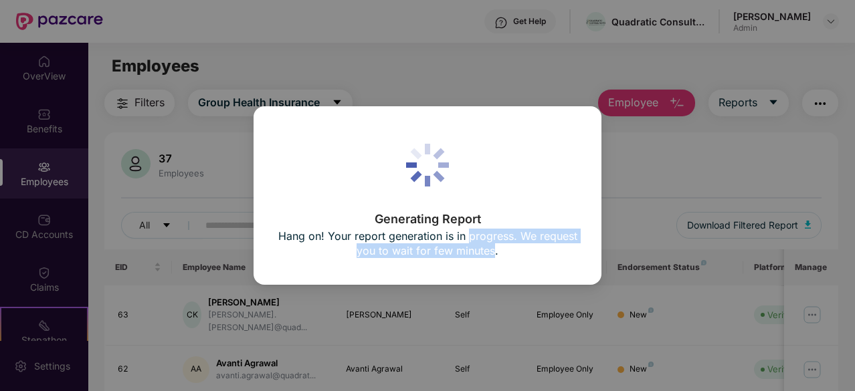
drag, startPoint x: 474, startPoint y: 267, endPoint x: 478, endPoint y: 239, distance: 28.4
click at [478, 239] on div "Generating Report Hang on! Your report generation is in progress. We request yo…" at bounding box center [428, 195] width 348 height 178
click at [478, 239] on p "Hang on! Your report generation is in progress. We request you to wait for few …" at bounding box center [427, 243] width 301 height 29
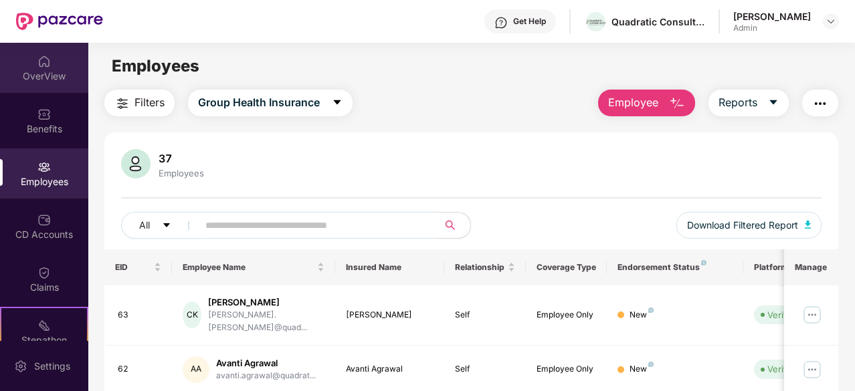
click at [39, 74] on div "OverView" at bounding box center [44, 76] width 88 height 13
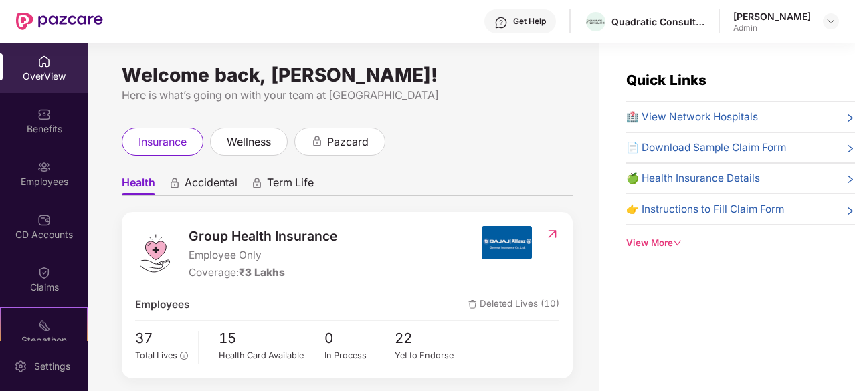
click at [199, 72] on div "Welcome back, [PERSON_NAME]!" at bounding box center [347, 75] width 451 height 11
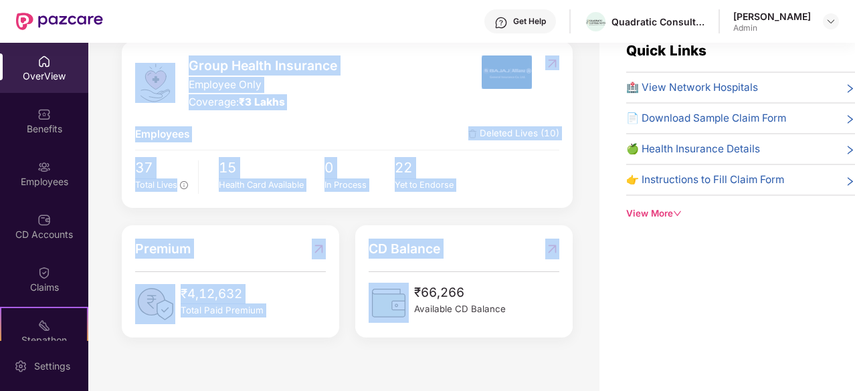
scroll to position [43, 0]
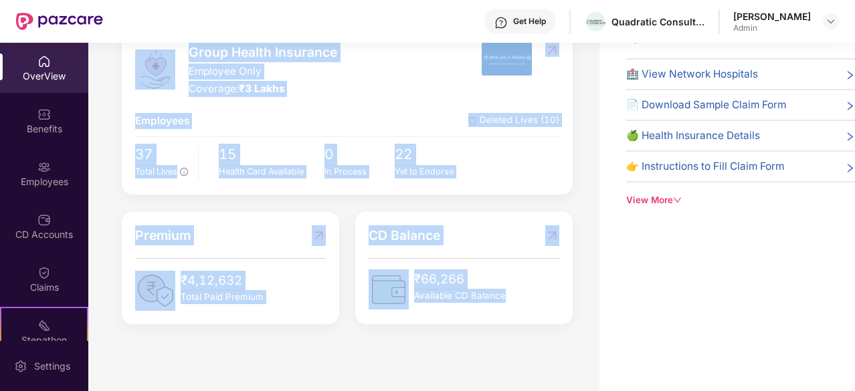
drag, startPoint x: 199, startPoint y: 72, endPoint x: 486, endPoint y: 314, distance: 375.1
click at [486, 314] on div "Welcome back, [PERSON_NAME]! Here is what’s going on with your team at Pazcare …" at bounding box center [343, 182] width 511 height 365
click at [486, 314] on div "CD Balance ₹66,266 Available CD Balance" at bounding box center [463, 268] width 217 height 112
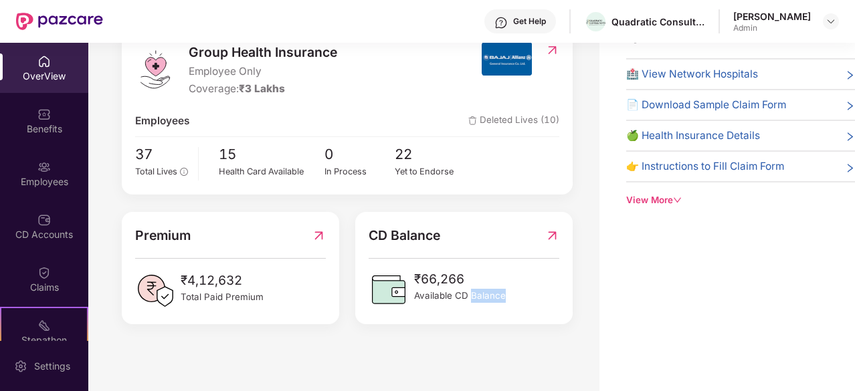
click at [486, 314] on div "CD Balance ₹66,266 Available CD Balance" at bounding box center [463, 268] width 217 height 112
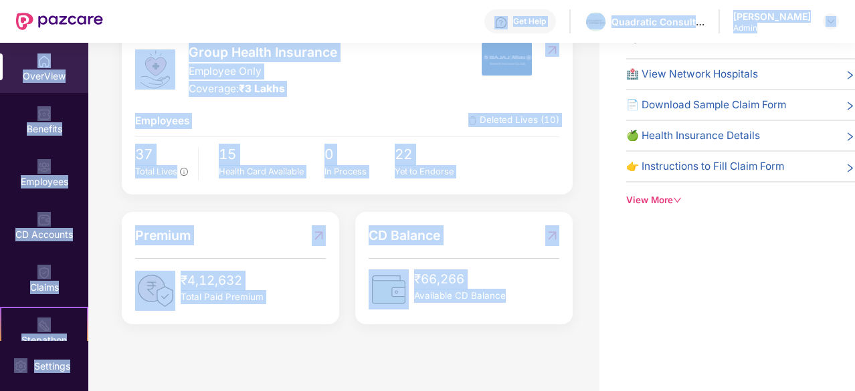
scroll to position [0, 0]
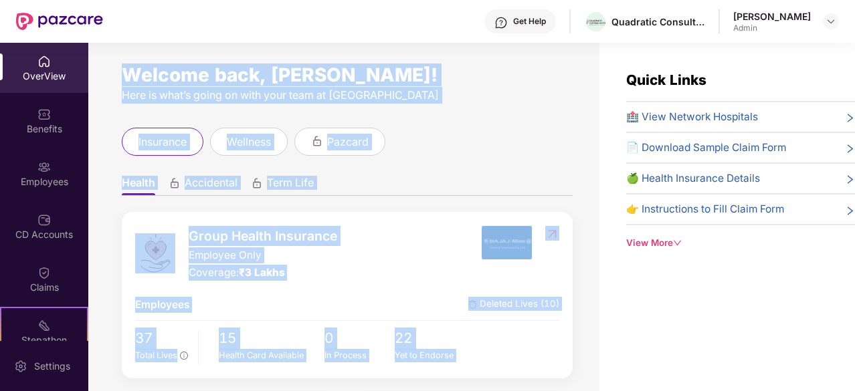
drag, startPoint x: 486, startPoint y: 314, endPoint x: 227, endPoint y: 74, distance: 352.7
click at [227, 74] on div "Welcome back, [PERSON_NAME]! Here is what’s going on with your team at Pazcare …" at bounding box center [343, 225] width 511 height 365
click at [227, 74] on div "Welcome back, [PERSON_NAME]!" at bounding box center [347, 75] width 451 height 11
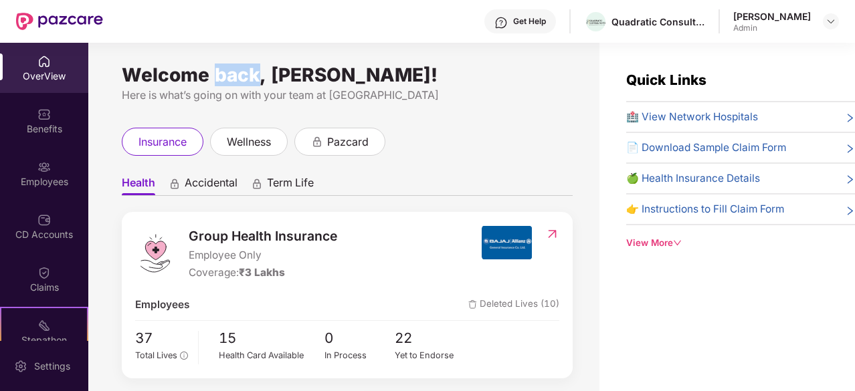
click at [227, 74] on div "Welcome back, [PERSON_NAME]!" at bounding box center [347, 75] width 451 height 11
click at [608, 351] on div "Quick Links 🏥 View Network Hospitals 📄 Download Sample Claim Form 🍏 Health Insu…" at bounding box center [727, 238] width 256 height 391
click at [312, 242] on span "Group Health Insurance" at bounding box center [263, 236] width 149 height 20
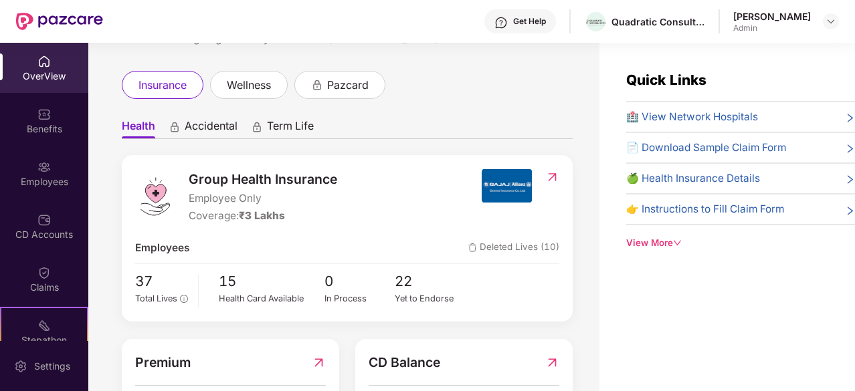
scroll to position [80, 0]
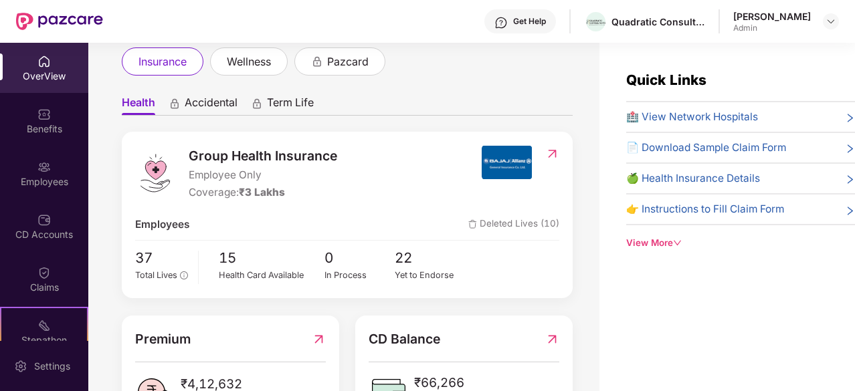
click at [53, 93] on div "OverView Benefits Employees CD Accounts Claims Stepathon New Challenge" at bounding box center [44, 192] width 88 height 298
click at [58, 118] on div "Benefits" at bounding box center [44, 121] width 88 height 50
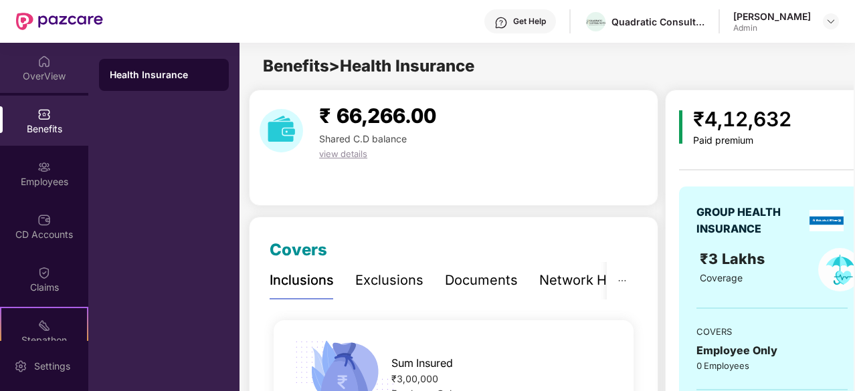
click at [58, 73] on div "OverView" at bounding box center [44, 76] width 88 height 13
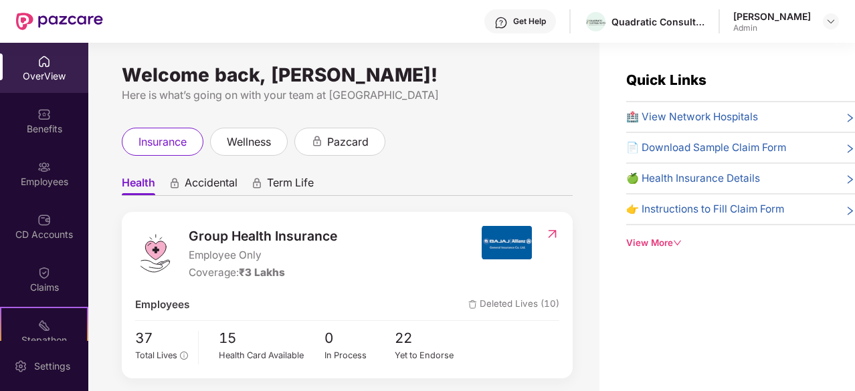
click at [241, 246] on span "Group Health Insurance" at bounding box center [263, 236] width 149 height 20
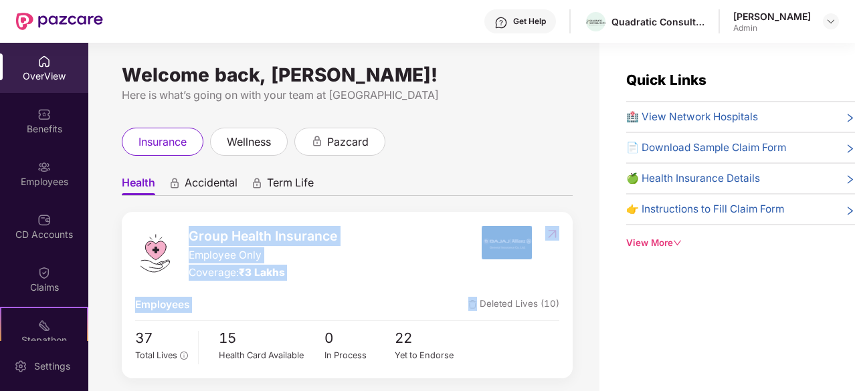
drag, startPoint x: 241, startPoint y: 246, endPoint x: 278, endPoint y: 286, distance: 54.5
click at [278, 286] on div "Group Health Insurance Employee Only Coverage: ₹3 Lakhs Employees Deleted Lives…" at bounding box center [347, 295] width 451 height 167
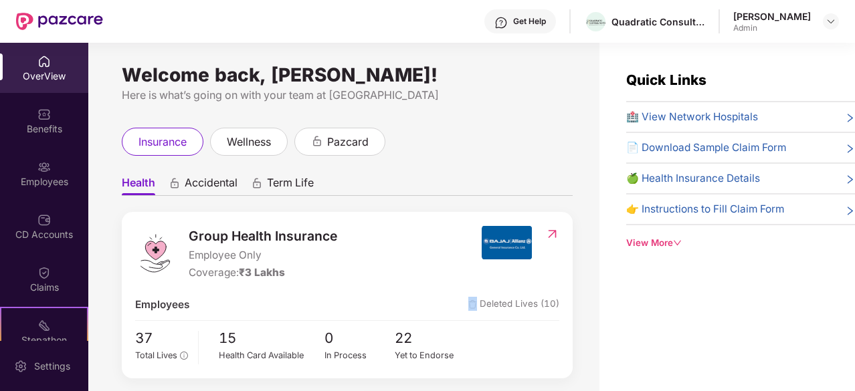
click at [278, 286] on div "Group Health Insurance Employee Only Coverage: ₹3 Lakhs Employees Deleted Lives…" at bounding box center [347, 295] width 451 height 167
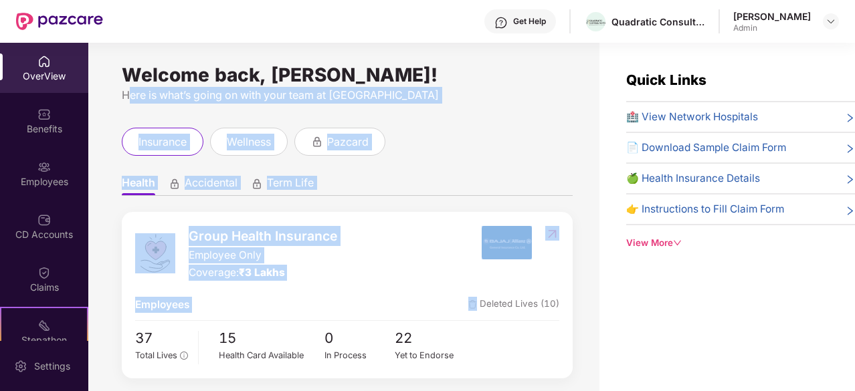
drag, startPoint x: 278, startPoint y: 286, endPoint x: 238, endPoint y: 86, distance: 203.9
click at [238, 86] on div "Welcome back, [PERSON_NAME]! Here is what’s going on with your team at Pazcare …" at bounding box center [343, 225] width 511 height 365
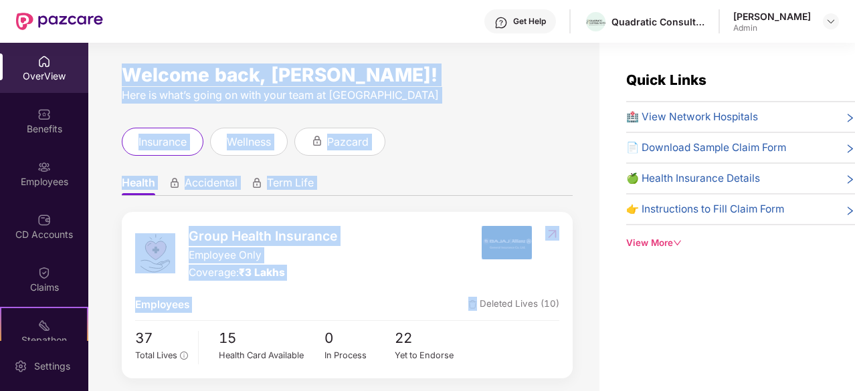
click at [238, 80] on div "Welcome back, [PERSON_NAME]!" at bounding box center [347, 75] width 451 height 11
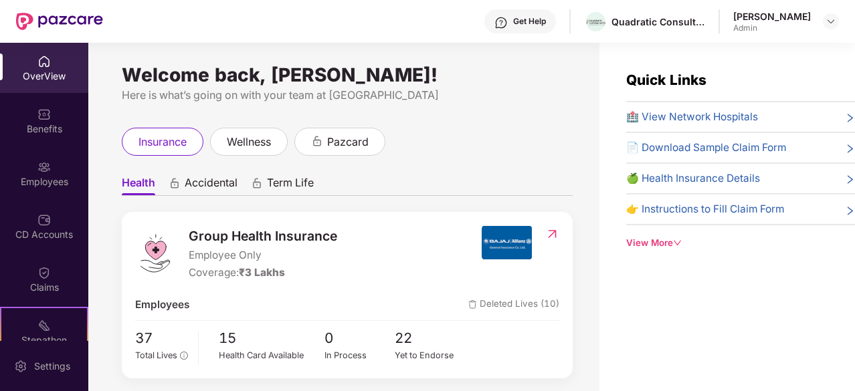
click at [181, 78] on div "Welcome back, [PERSON_NAME]!" at bounding box center [347, 75] width 451 height 11
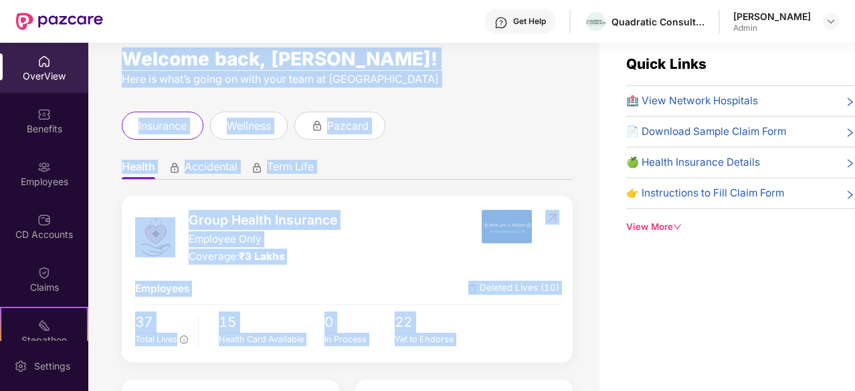
scroll to position [152, 0]
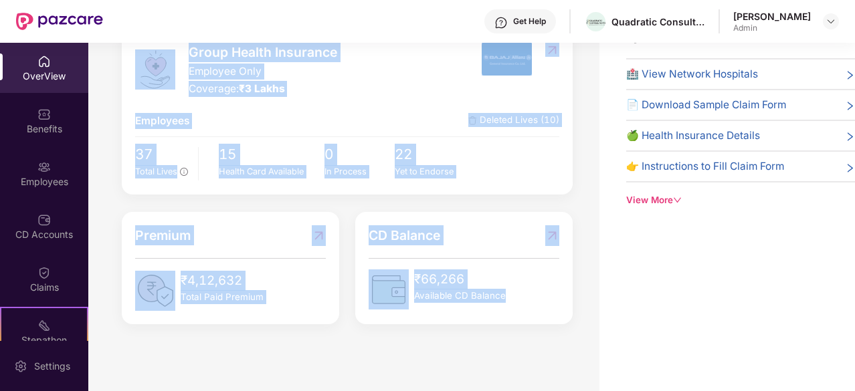
drag, startPoint x: 181, startPoint y: 78, endPoint x: 563, endPoint y: 369, distance: 480.8
click at [563, 369] on div "Welcome back, [PERSON_NAME]! Here is what’s going on with your team at Pazcare …" at bounding box center [471, 195] width 767 height 391
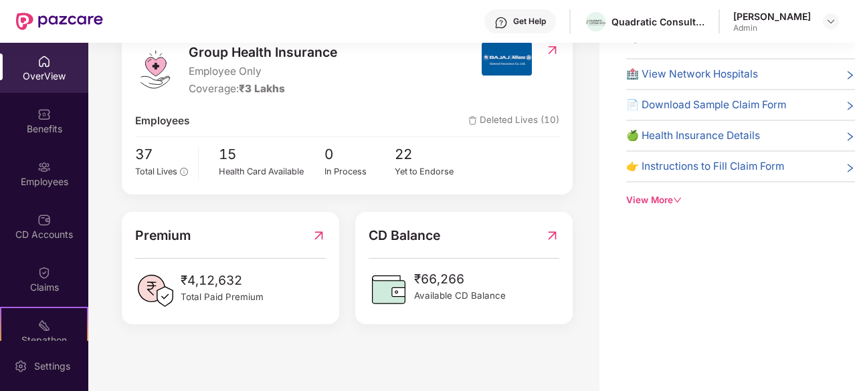
click at [563, 369] on div "Welcome back, [PERSON_NAME]! Here is what’s going on with your team at Pazcare …" at bounding box center [471, 195] width 767 height 391
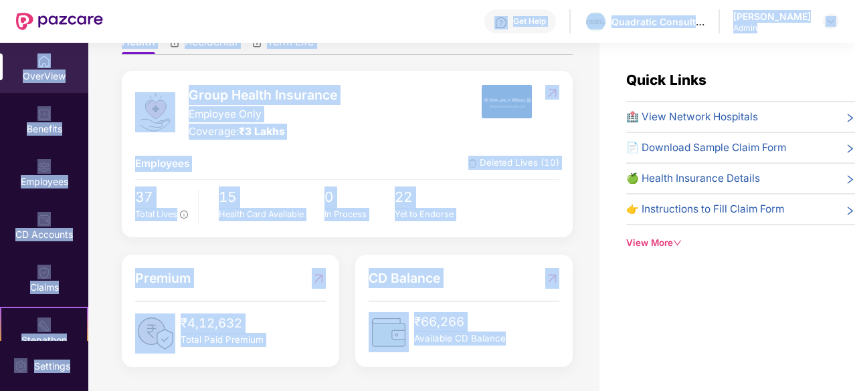
scroll to position [0, 0]
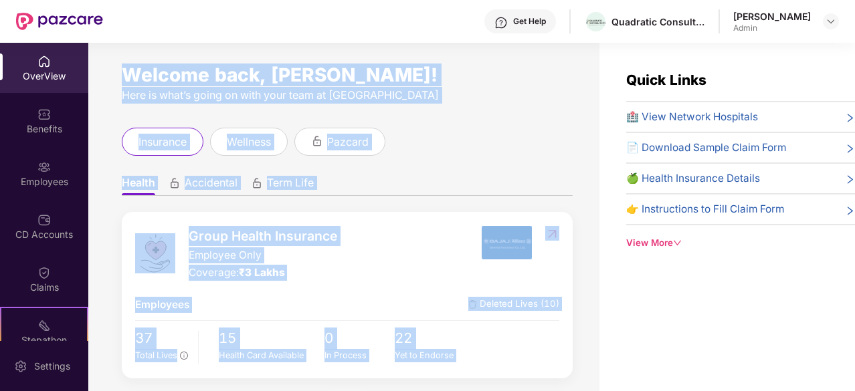
drag, startPoint x: 563, startPoint y: 369, endPoint x: 322, endPoint y: 83, distance: 373.7
click at [322, 83] on div "Welcome back, [PERSON_NAME]! Here is what’s going on with your team at Pazcare …" at bounding box center [471, 238] width 767 height 391
click at [322, 80] on div "Welcome back, [PERSON_NAME]!" at bounding box center [347, 75] width 451 height 11
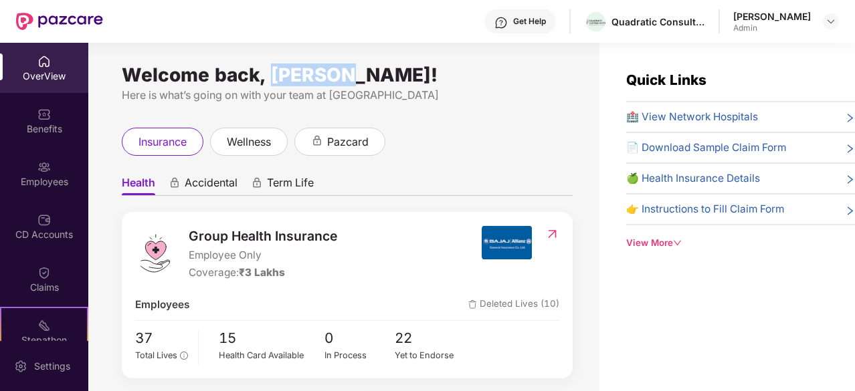
click at [322, 80] on div "Welcome back, [PERSON_NAME]!" at bounding box center [347, 75] width 451 height 11
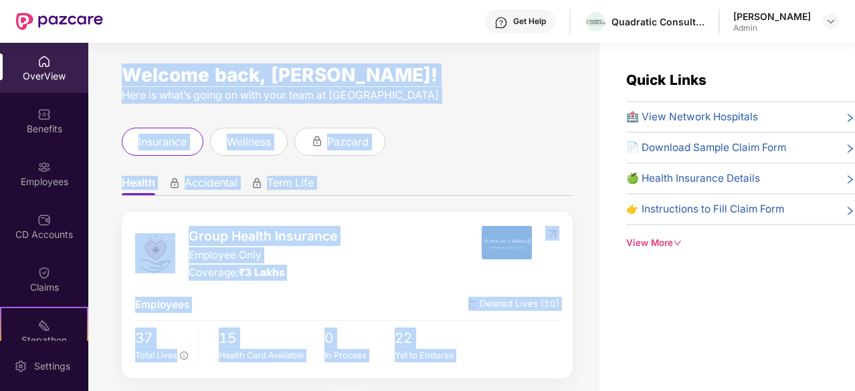
scroll to position [43, 0]
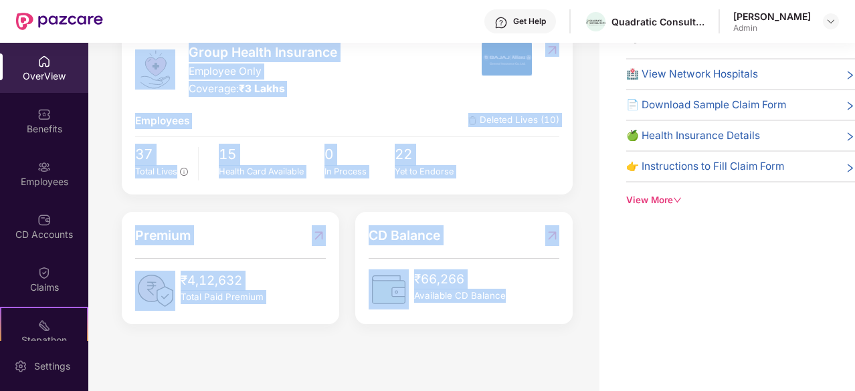
drag, startPoint x: 322, startPoint y: 83, endPoint x: 510, endPoint y: 333, distance: 312.1
click at [510, 333] on div "Welcome back, [PERSON_NAME]! Here is what’s going on with your team at Pazcare …" at bounding box center [343, 182] width 511 height 365
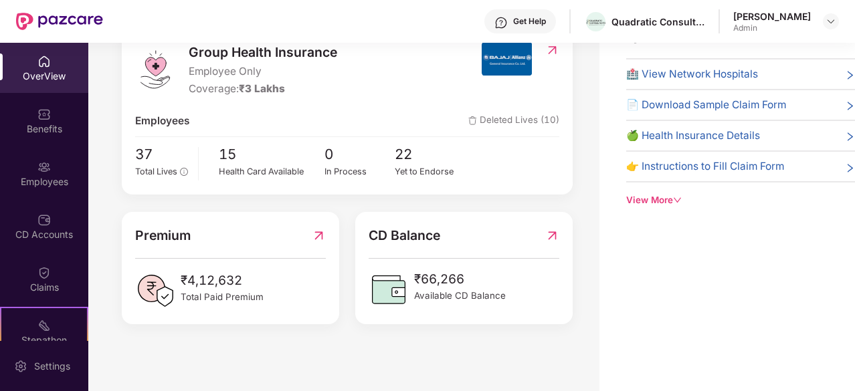
click at [510, 333] on div "Welcome back, [PERSON_NAME]! Here is what’s going on with your team at Pazcare …" at bounding box center [343, 182] width 511 height 365
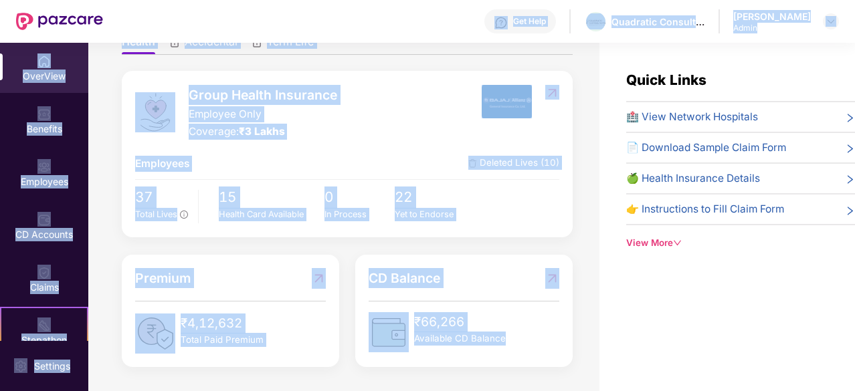
scroll to position [0, 0]
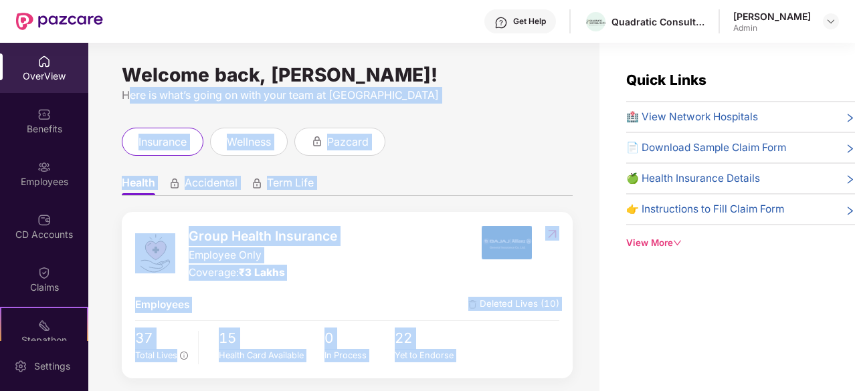
drag, startPoint x: 510, startPoint y: 333, endPoint x: 285, endPoint y: 98, distance: 324.6
click at [285, 98] on div "Welcome back, [PERSON_NAME]! Here is what’s going on with your team at Pazcare …" at bounding box center [343, 225] width 511 height 365
click at [285, 98] on div "Here is what’s going on with your team at [GEOGRAPHIC_DATA]" at bounding box center [347, 95] width 451 height 17
